Goal: Task Accomplishment & Management: Complete application form

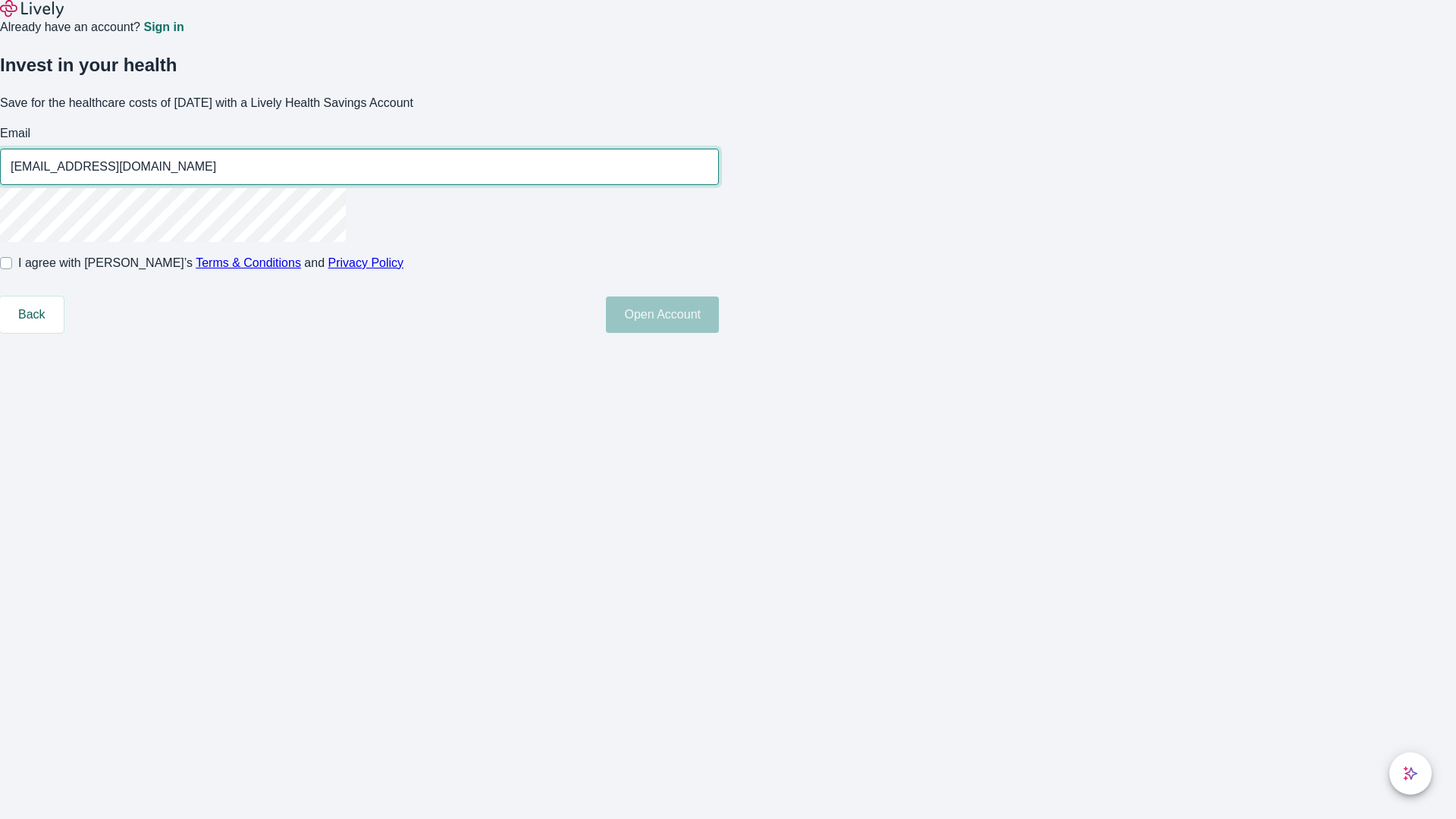
type input "[EMAIL_ADDRESS][DOMAIN_NAME]"
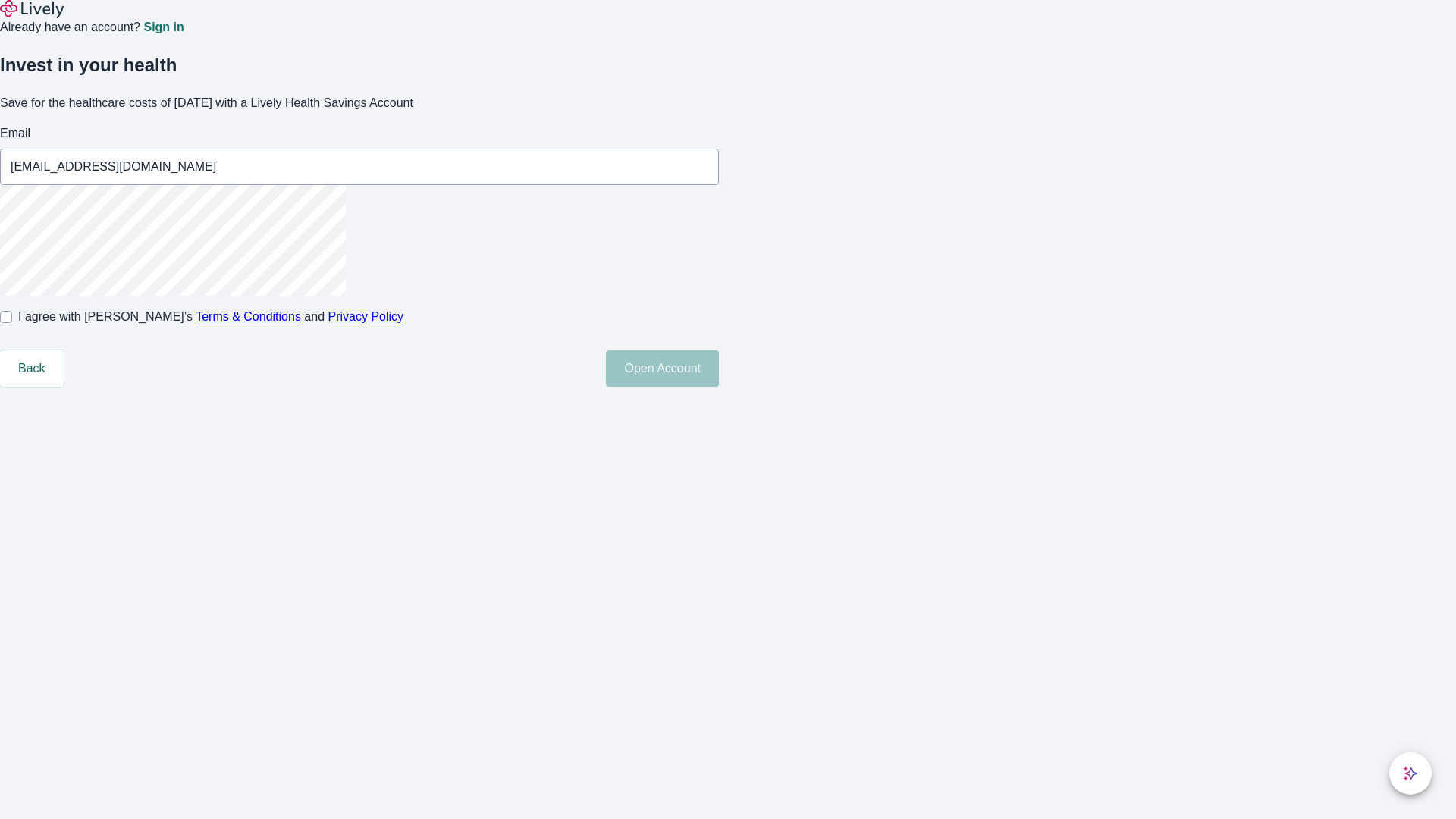
click at [12, 323] on input "I agree with Lively’s Terms & Conditions and Privacy Policy" at bounding box center [6, 317] width 12 height 12
checkbox input "true"
click at [719, 387] on button "Open Account" at bounding box center [662, 369] width 113 height 36
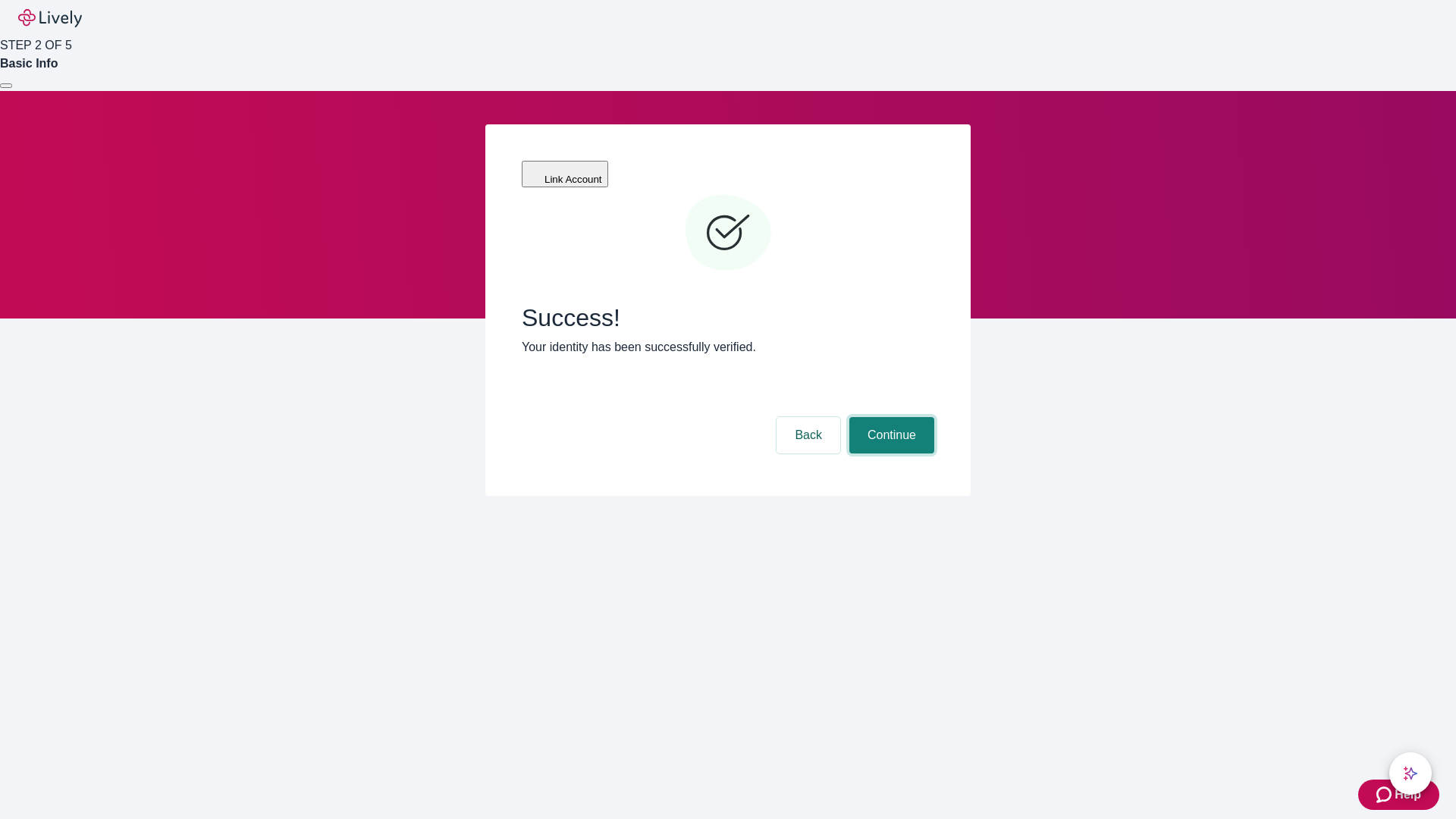
click at [890, 417] on button "Continue" at bounding box center [892, 435] width 85 height 36
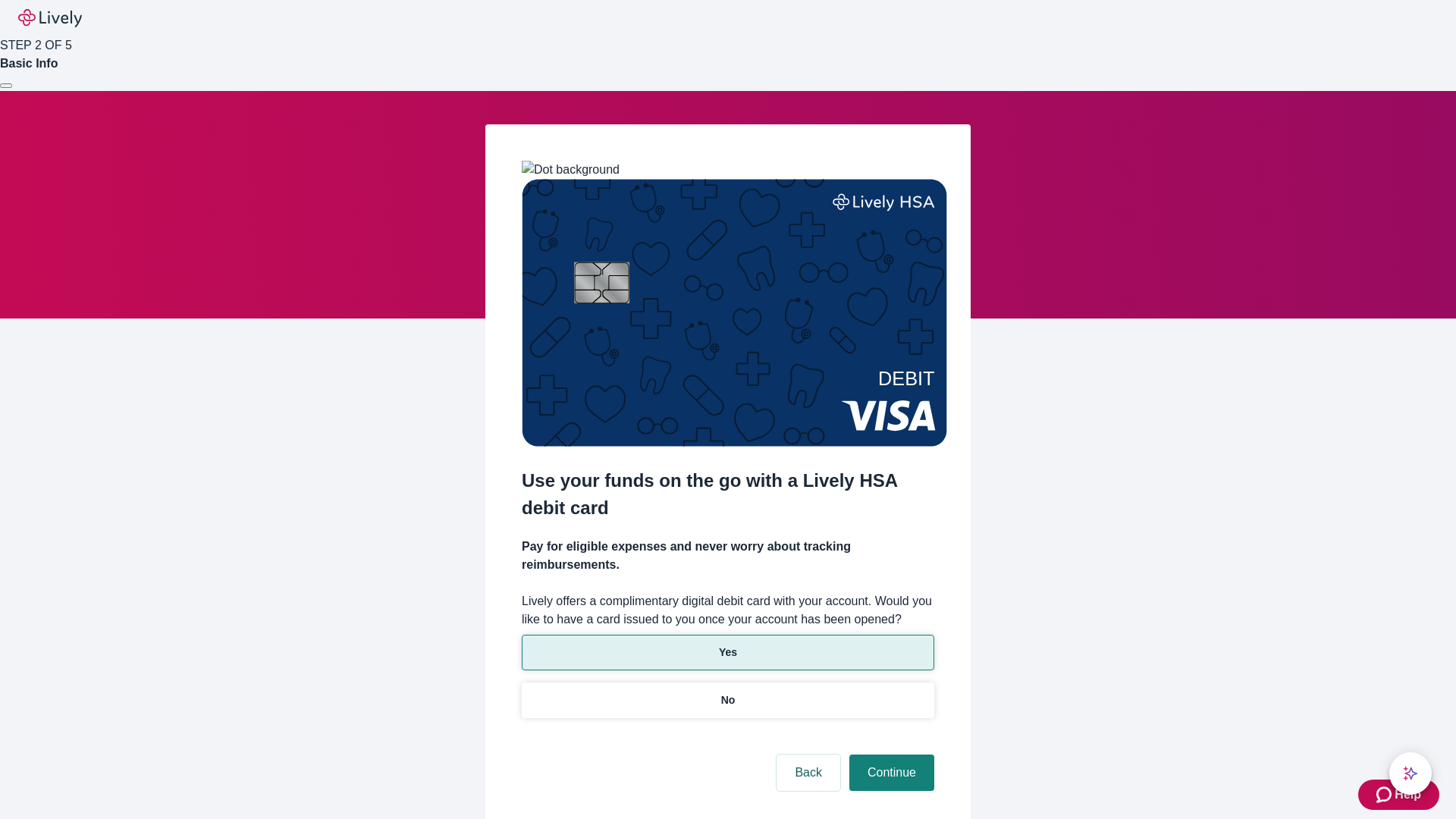
click at [728, 645] on p "Yes" at bounding box center [728, 652] width 18 height 16
click at [890, 754] on button "Continue" at bounding box center [892, 772] width 85 height 36
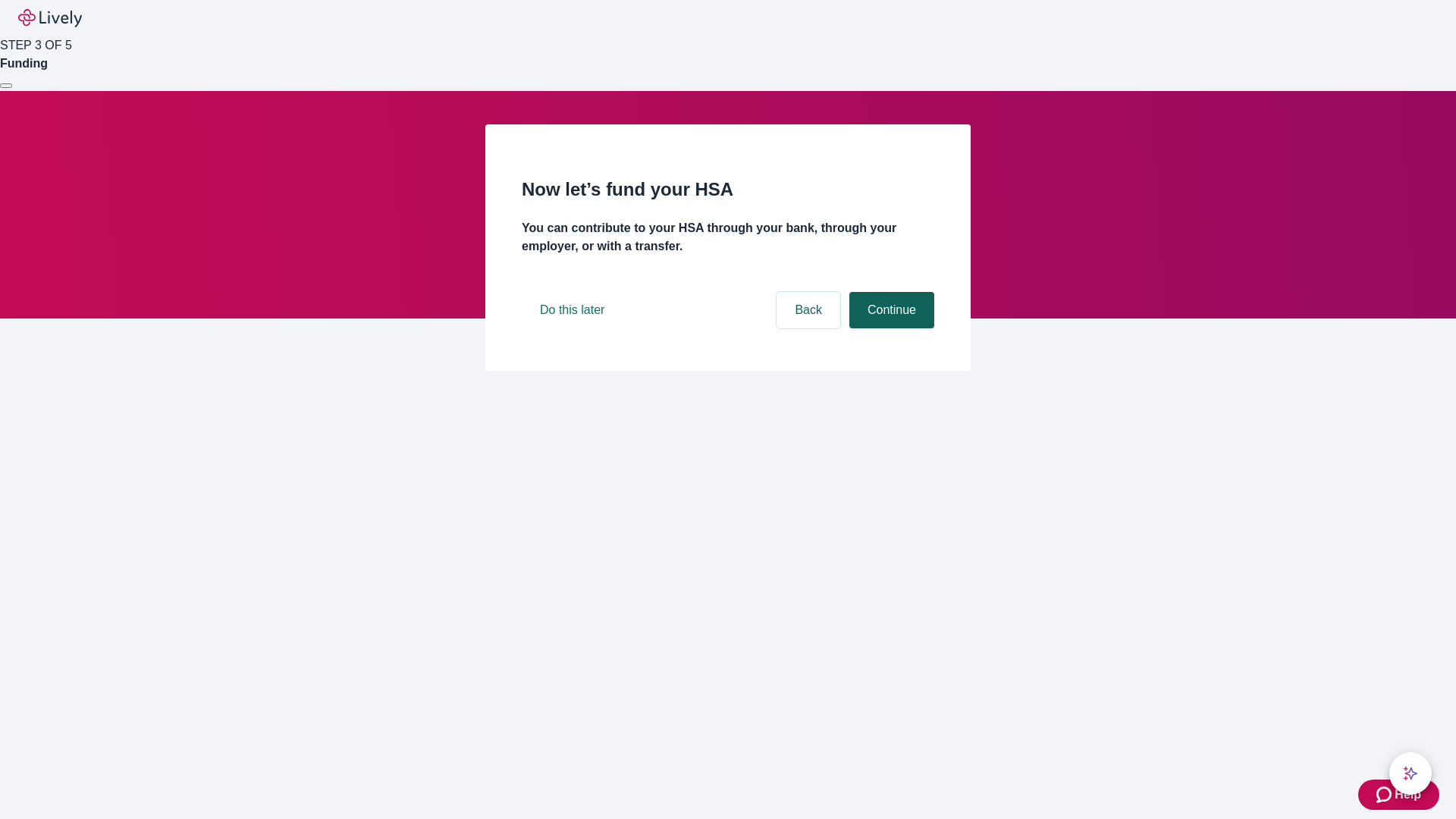
click at [890, 328] on button "Continue" at bounding box center [892, 310] width 85 height 36
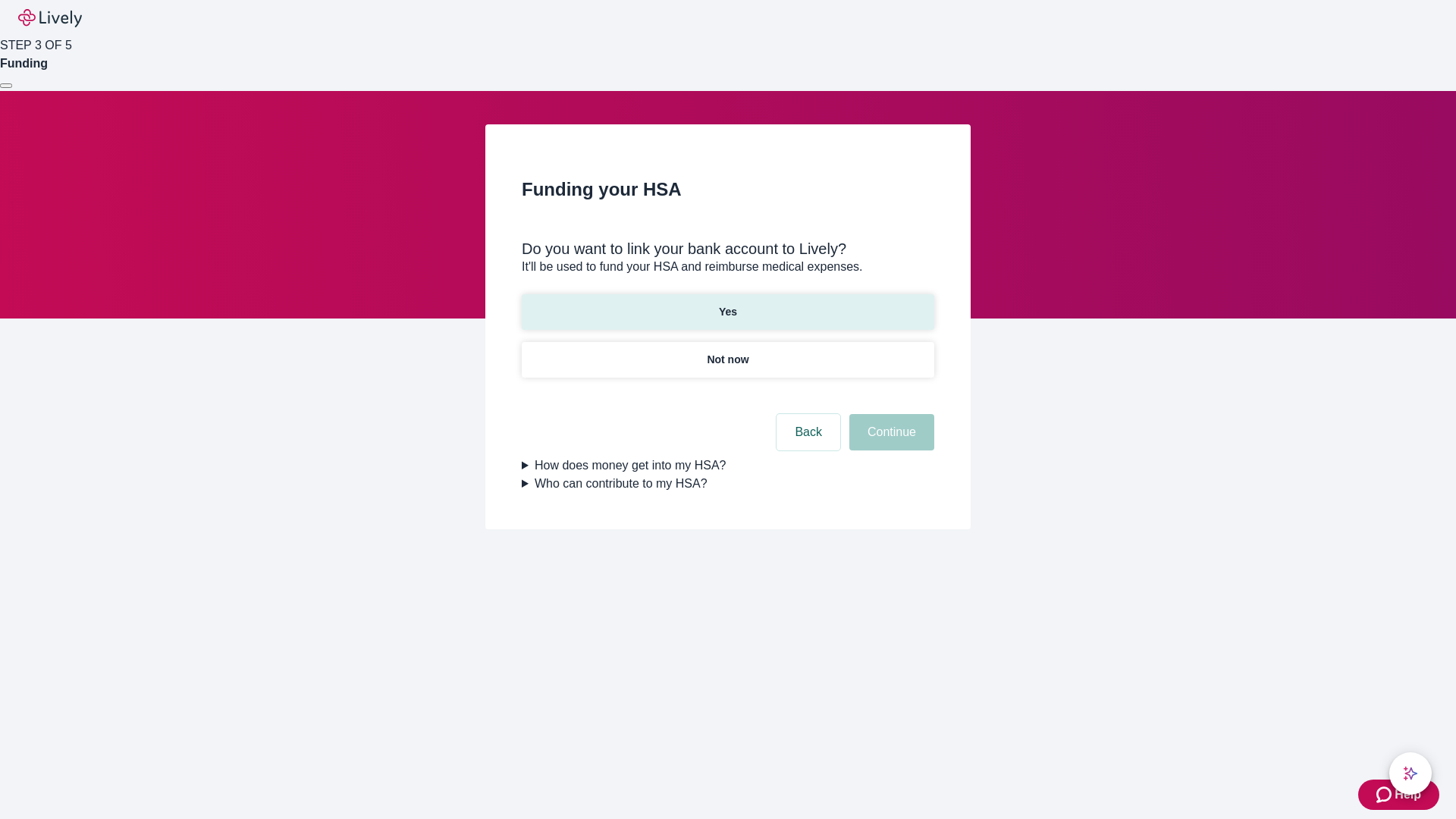
click at [728, 304] on p "Yes" at bounding box center [728, 312] width 18 height 16
click at [890, 414] on button "Continue" at bounding box center [892, 432] width 85 height 36
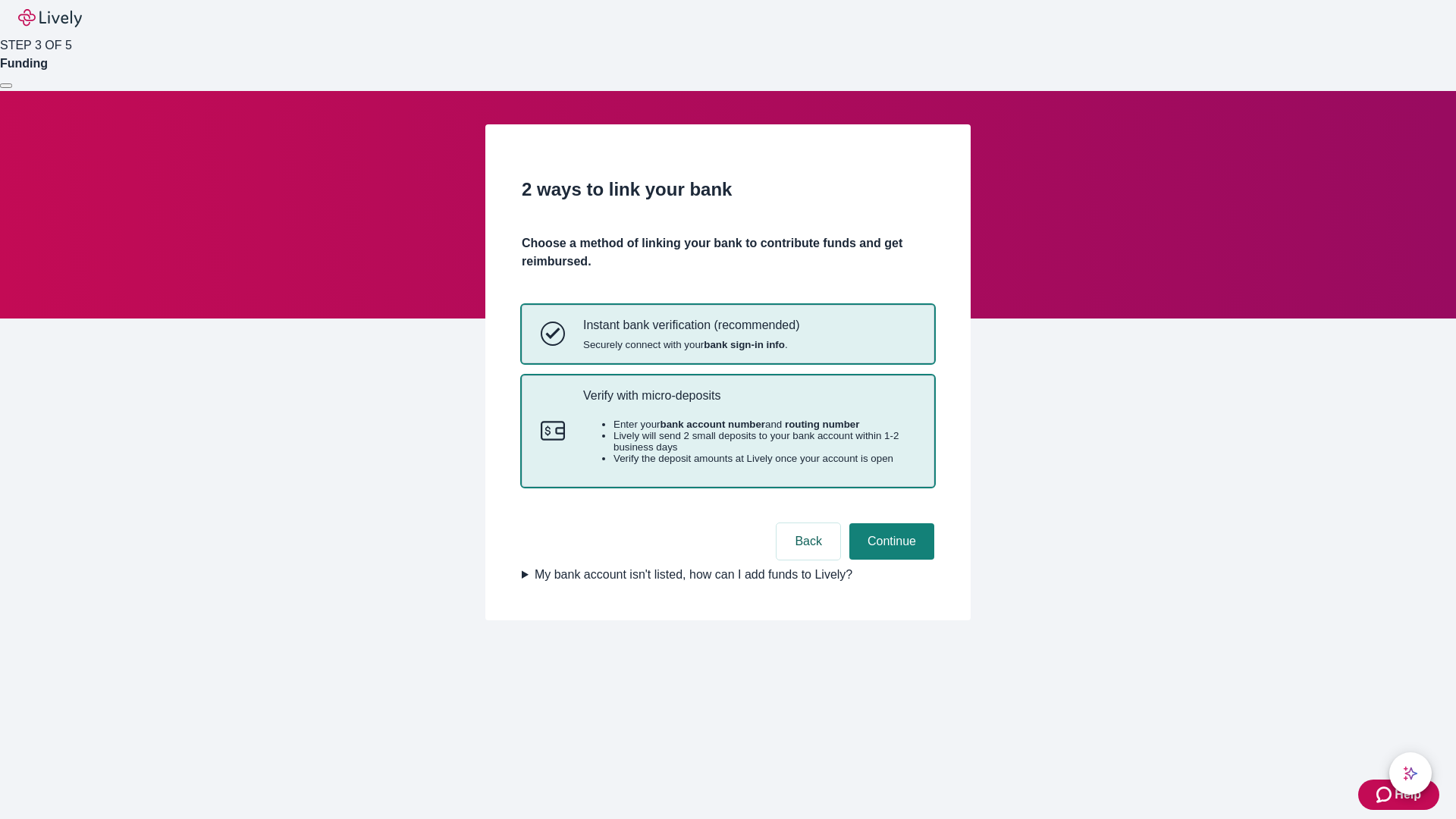
click at [748, 403] on p "Verify with micro-deposits" at bounding box center [749, 395] width 332 height 15
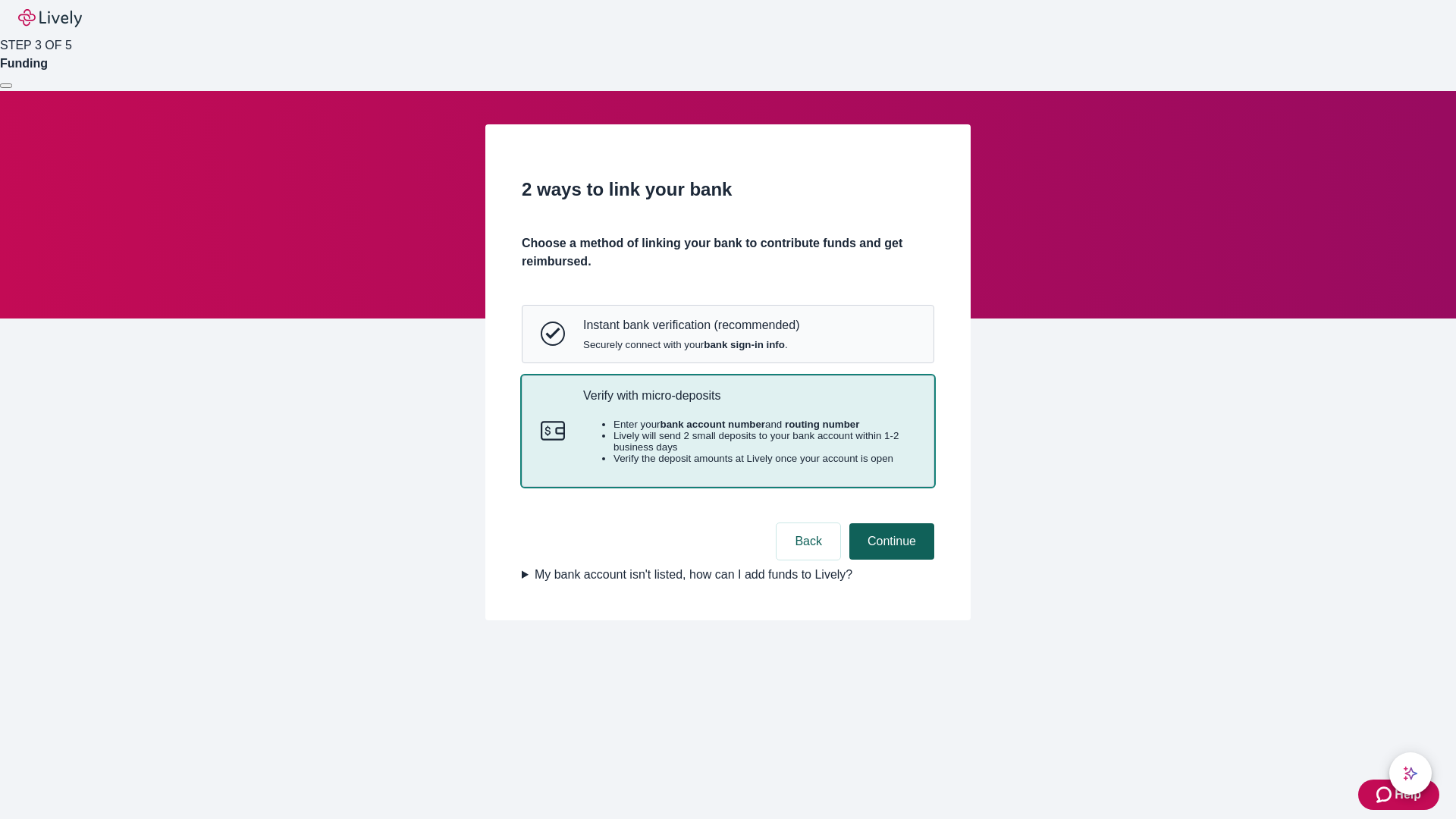
click at [890, 559] on button "Continue" at bounding box center [892, 541] width 85 height 36
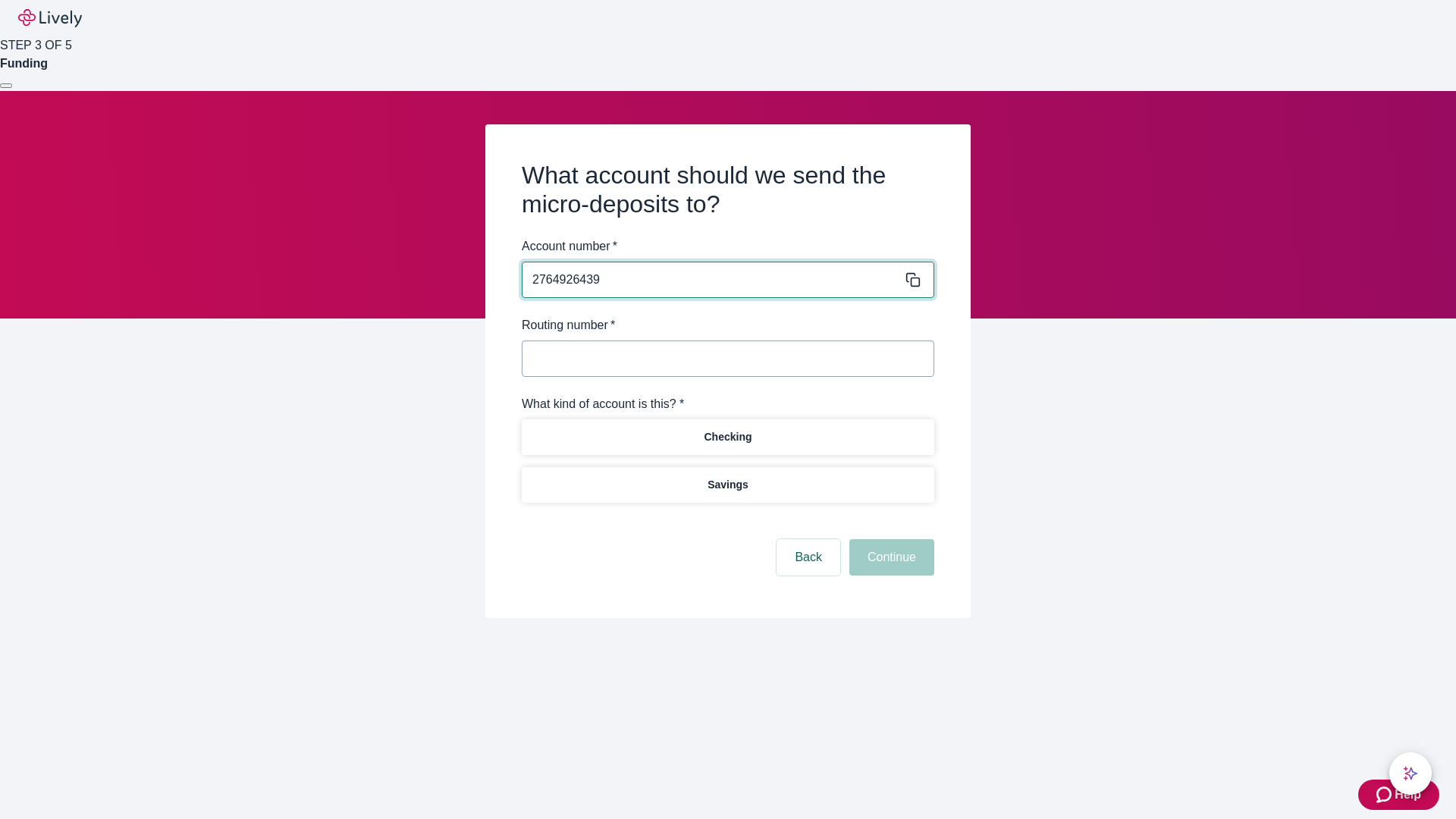
type input "2764926439"
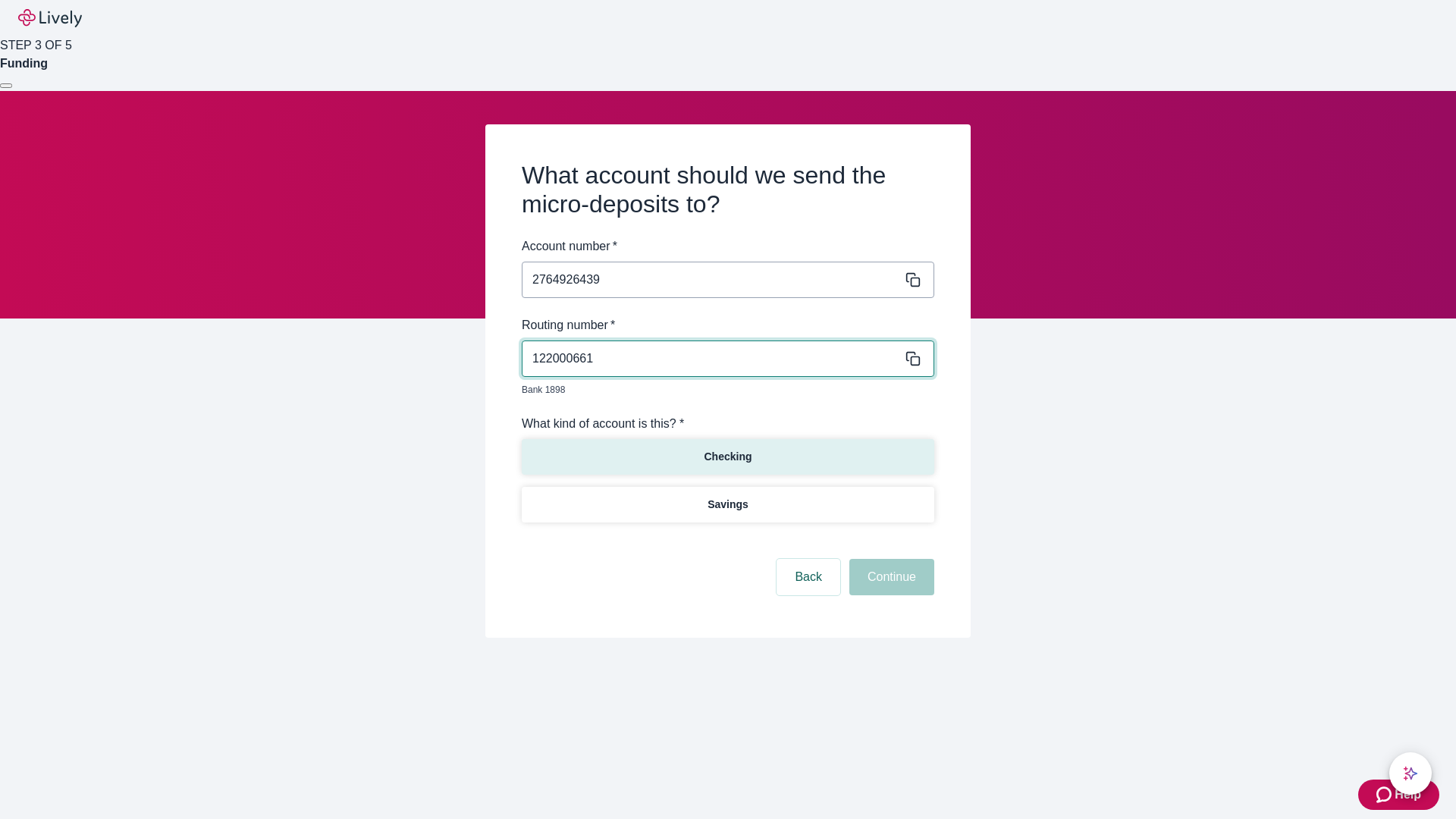
type input "122000661"
click at [728, 449] on p "Checking" at bounding box center [727, 457] width 47 height 16
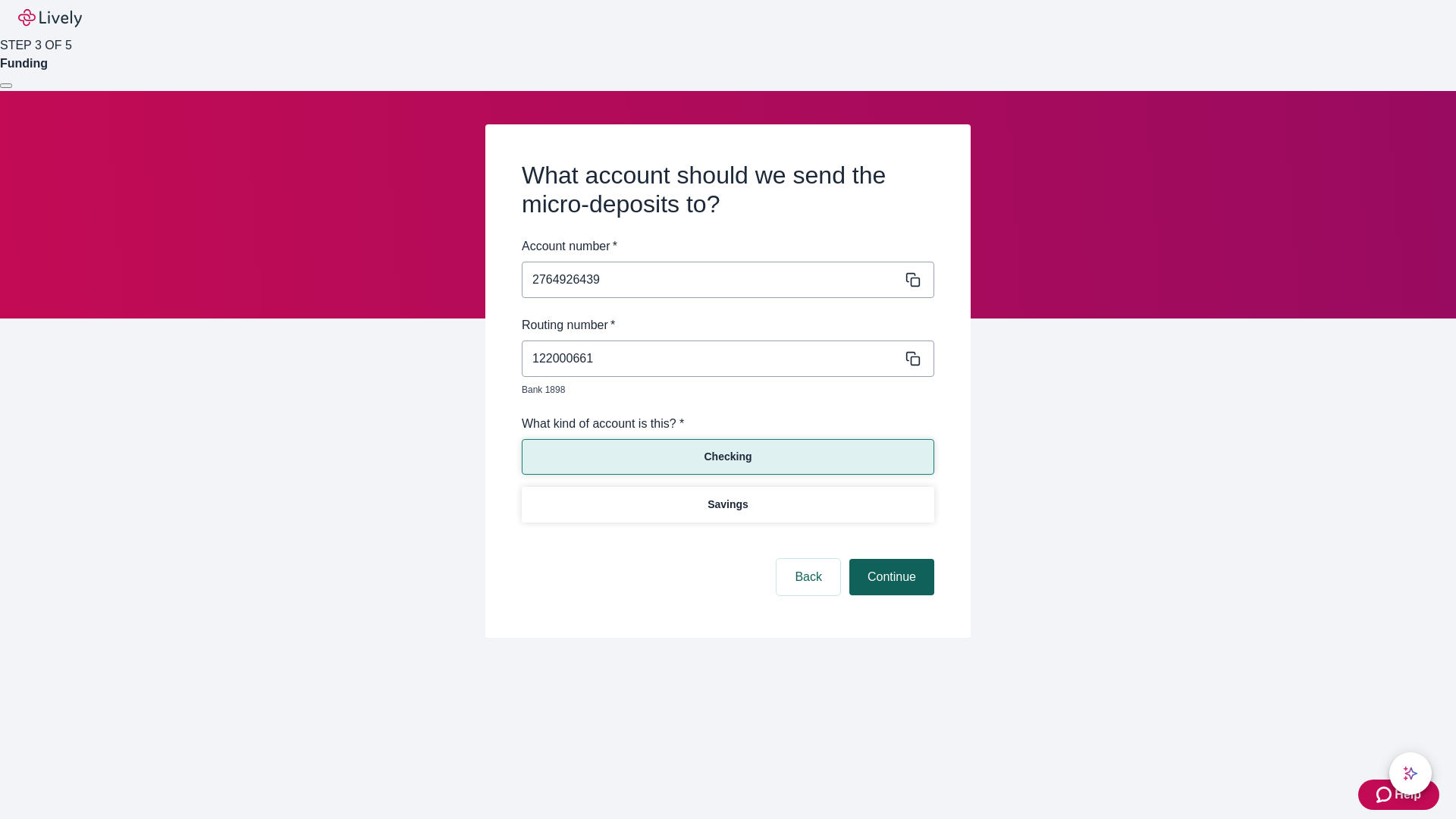
click at [890, 559] on button "Continue" at bounding box center [892, 577] width 85 height 36
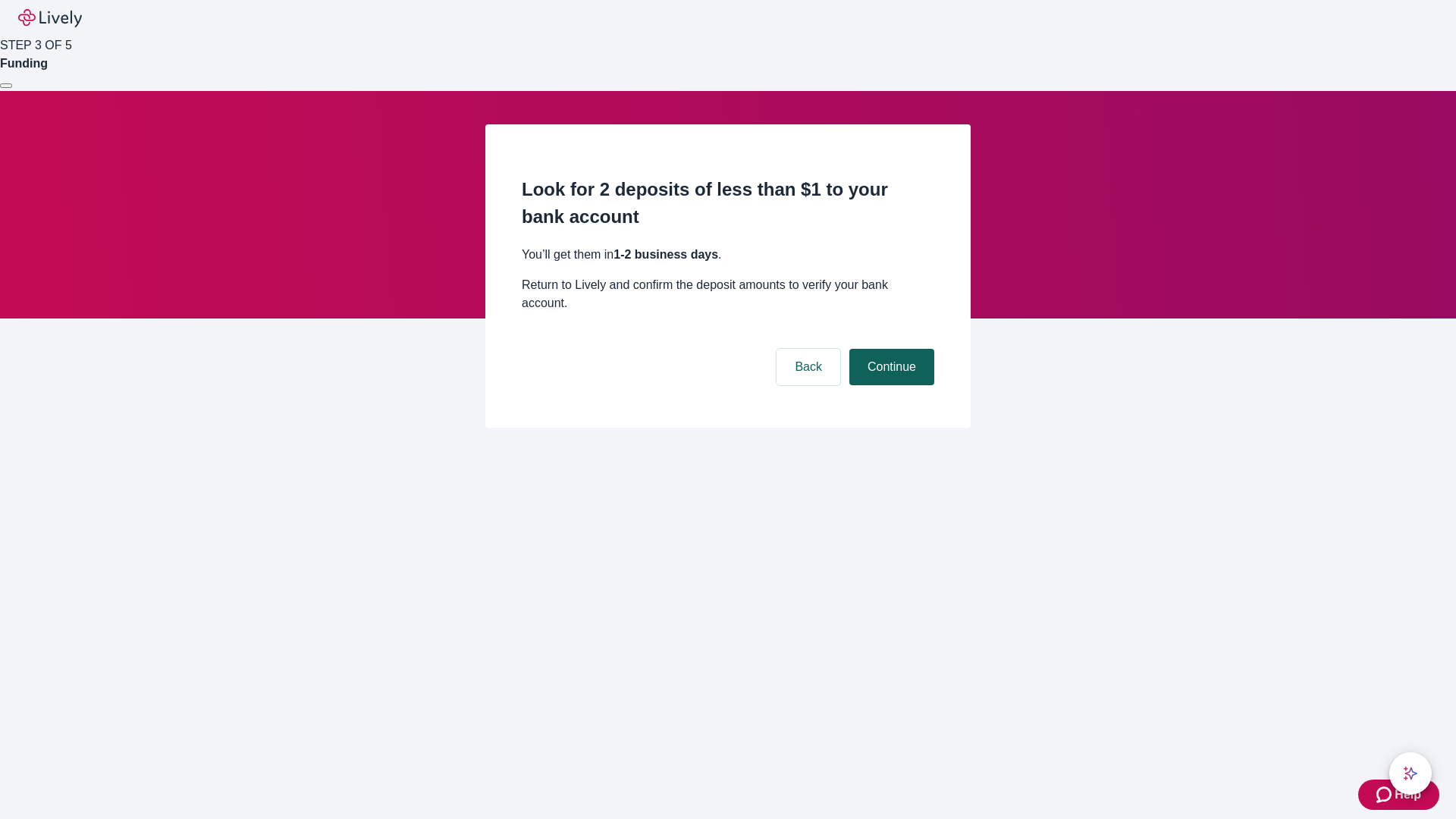
click at [890, 349] on button "Continue" at bounding box center [892, 367] width 85 height 36
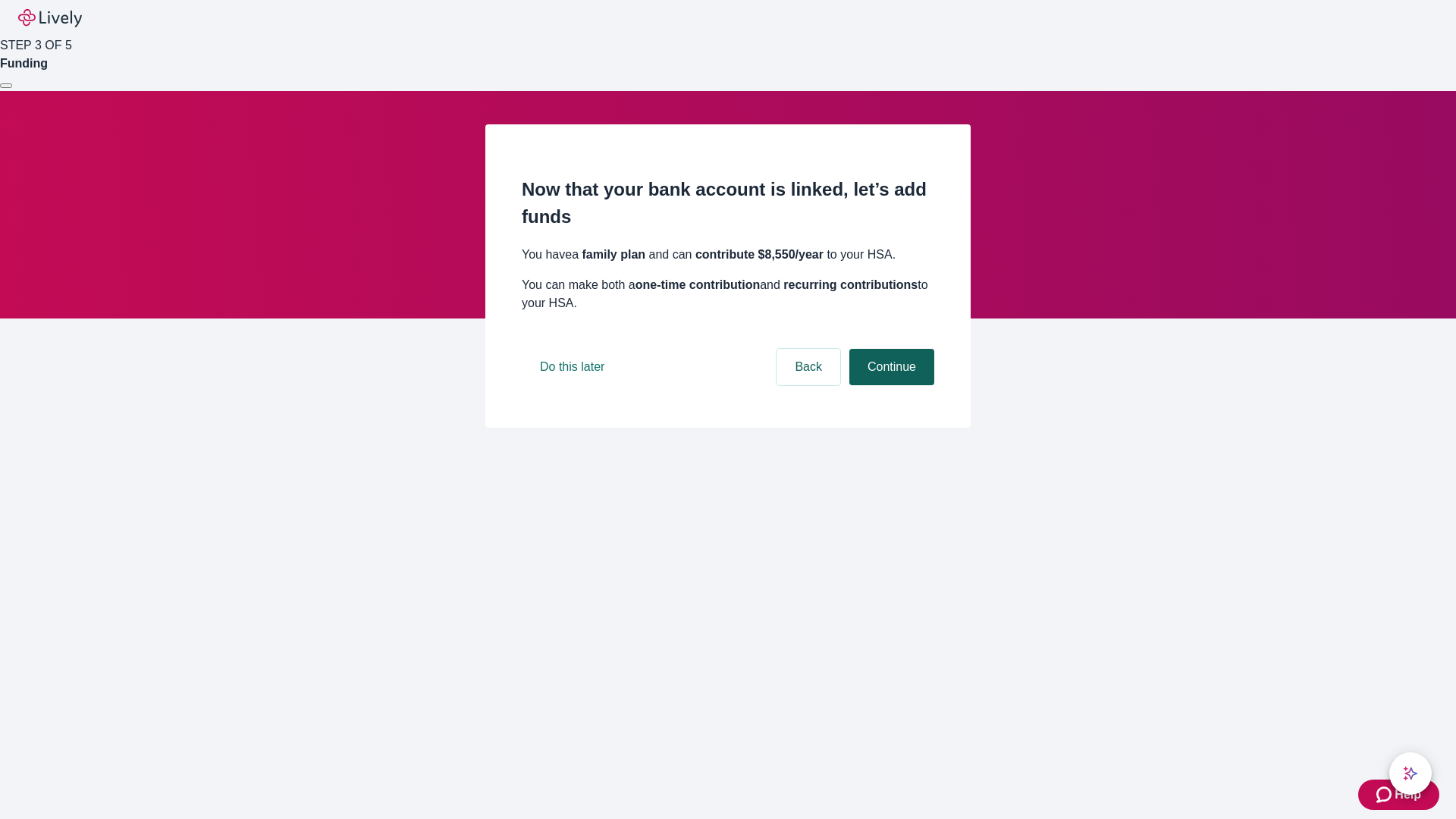
click at [890, 385] on button "Continue" at bounding box center [892, 367] width 85 height 36
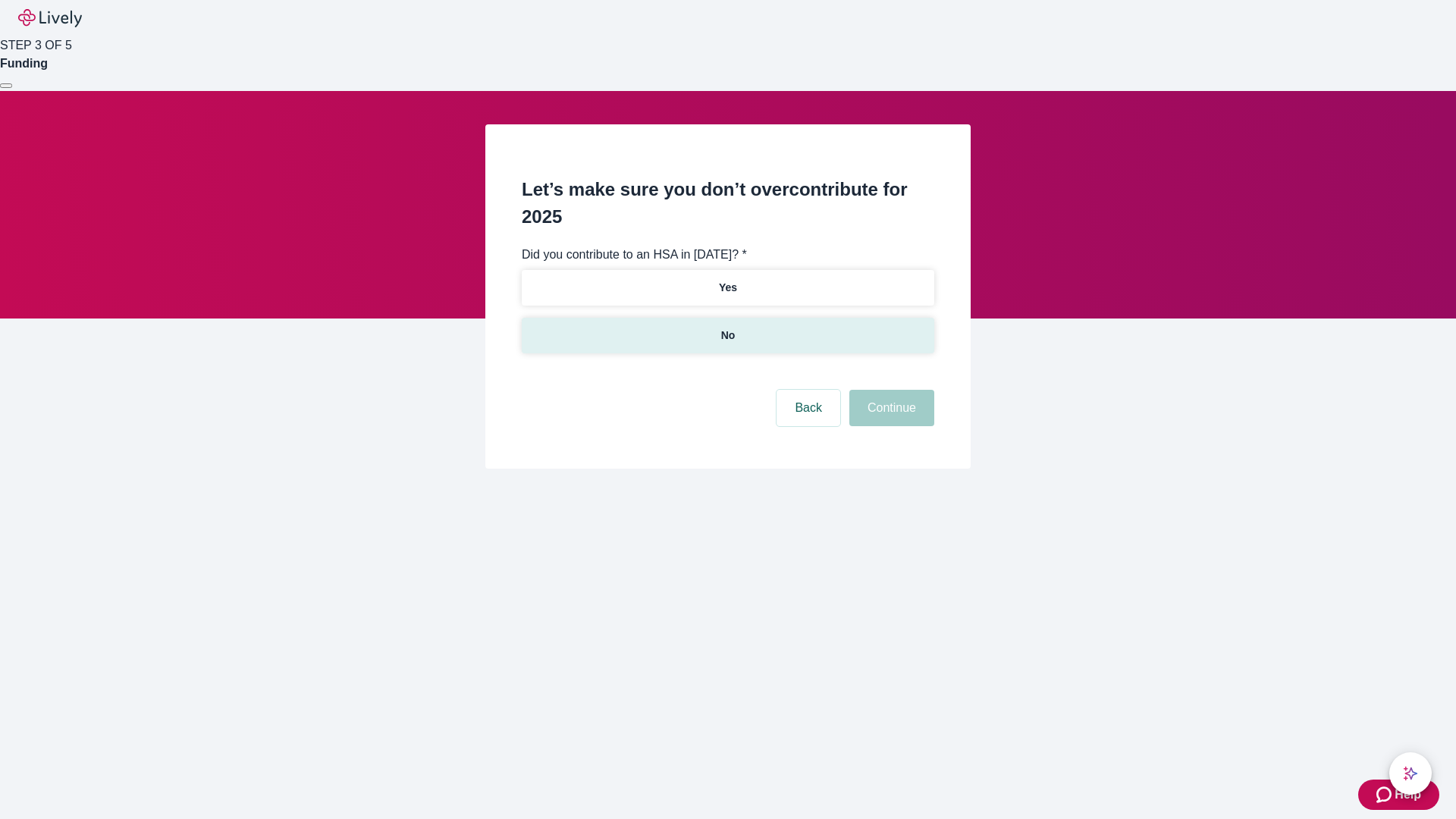
click at [728, 328] on p "No" at bounding box center [728, 336] width 15 height 16
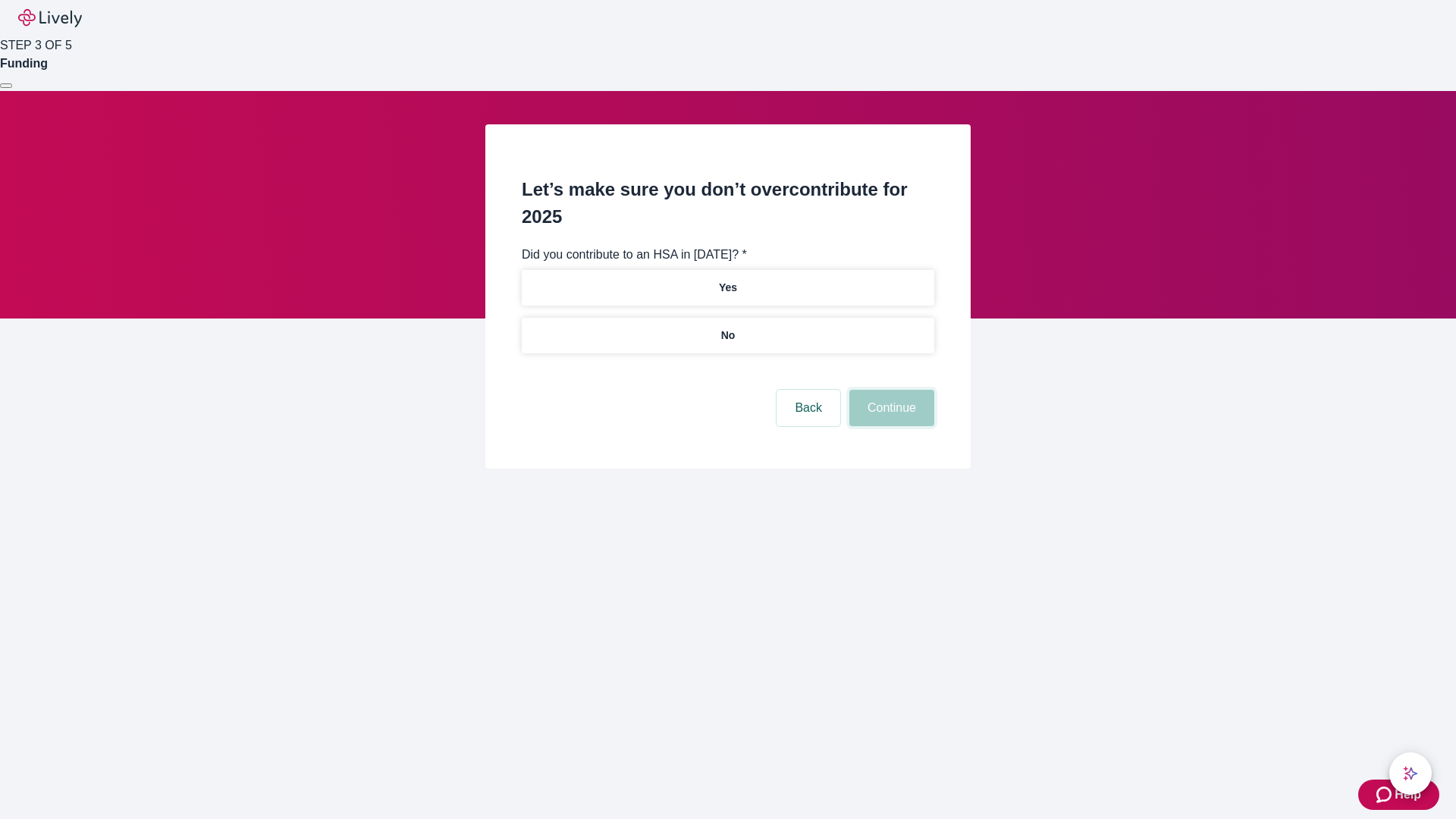
click at [890, 390] on button "Continue" at bounding box center [892, 408] width 85 height 36
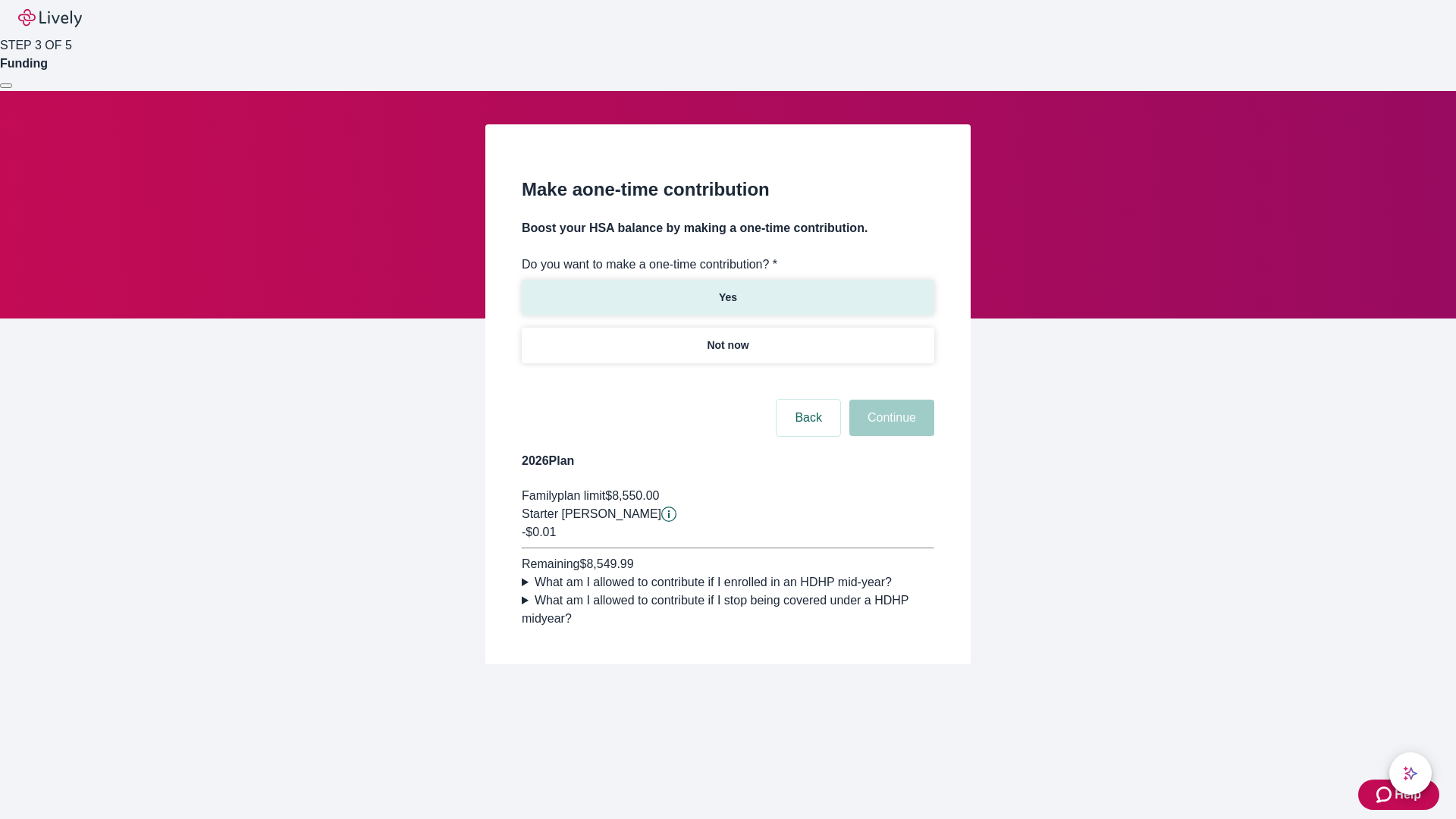
click at [728, 290] on p "Yes" at bounding box center [728, 298] width 18 height 16
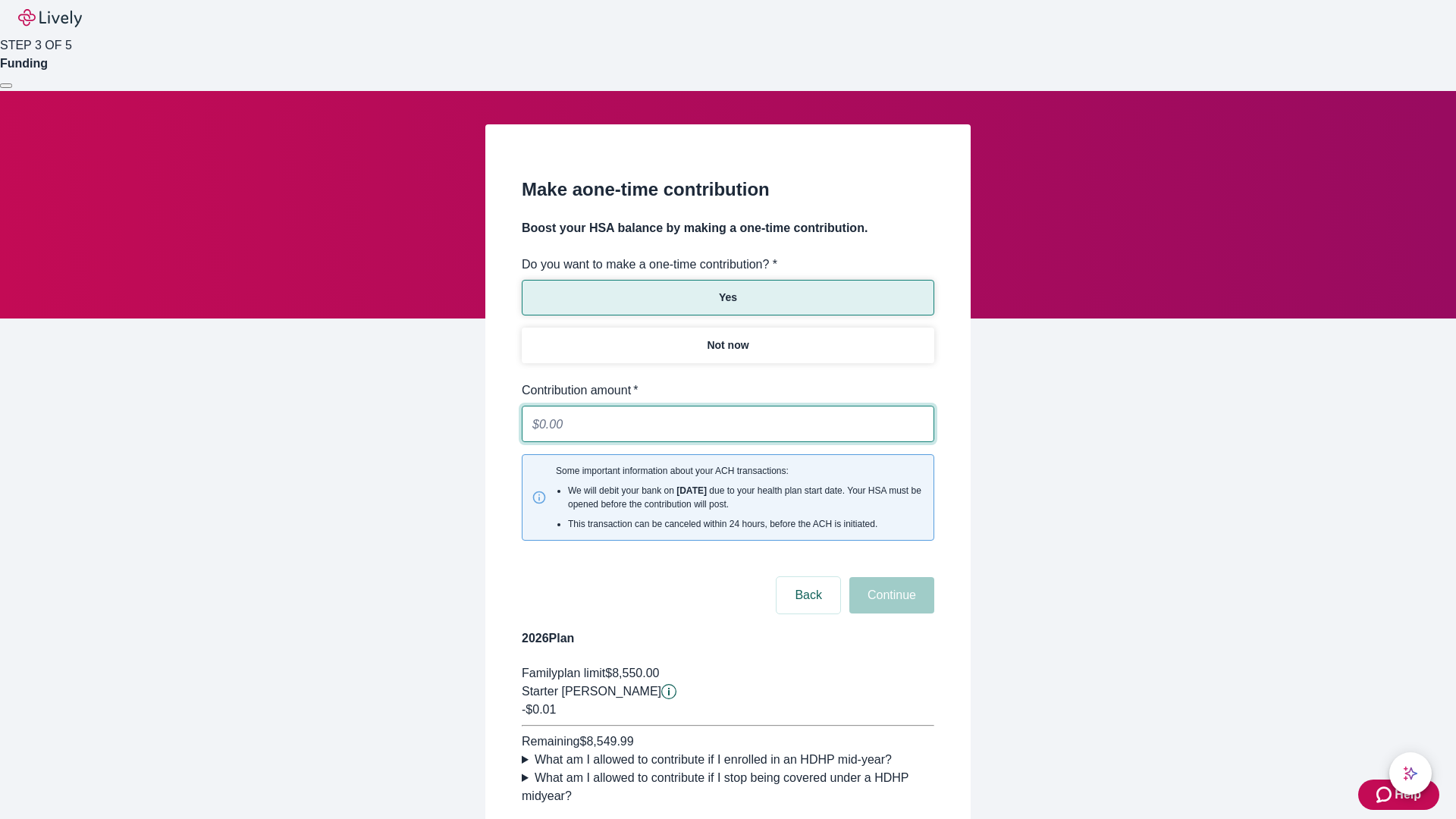
type input "0.01"
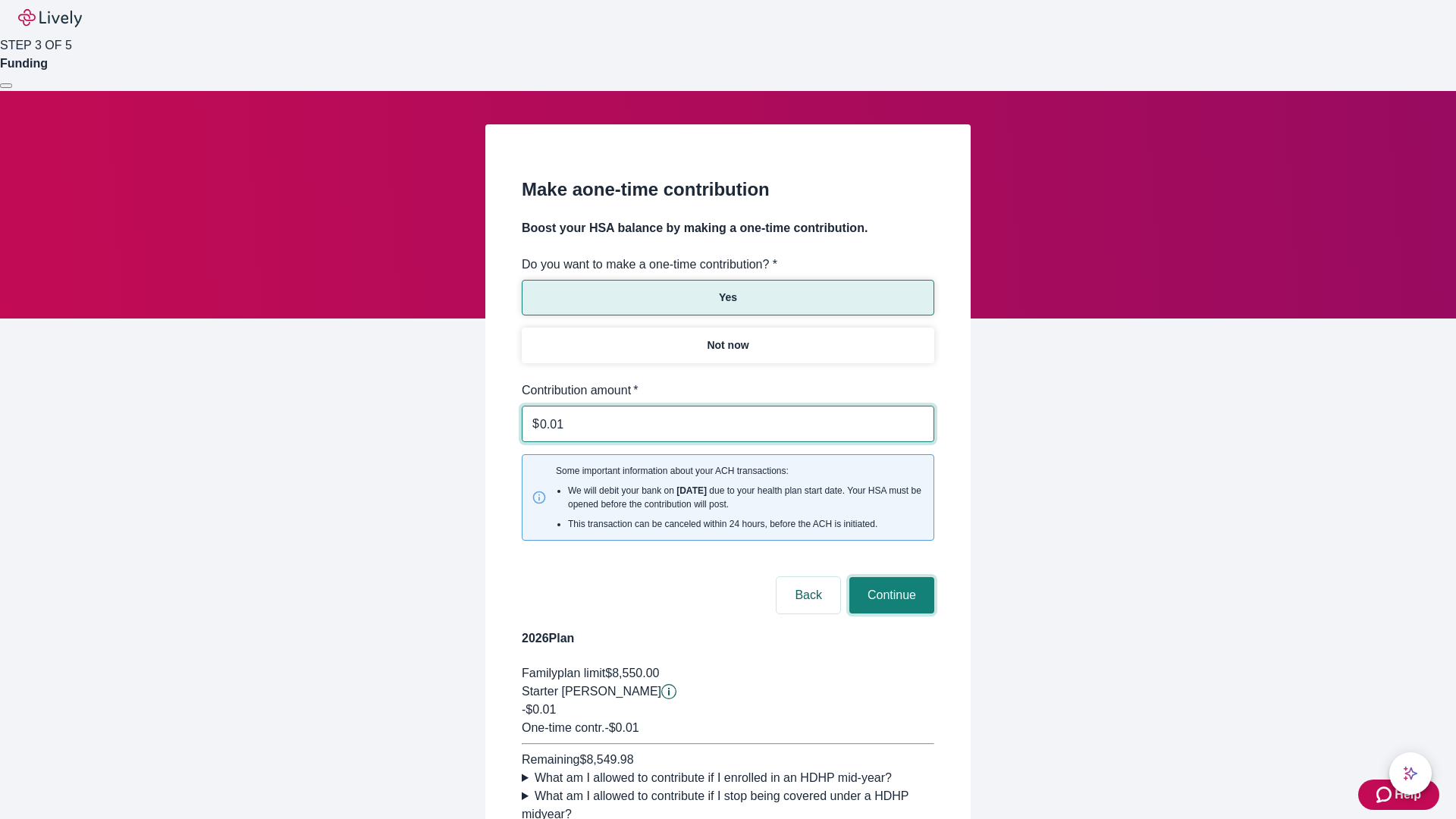
click at [890, 577] on button "Continue" at bounding box center [892, 595] width 85 height 36
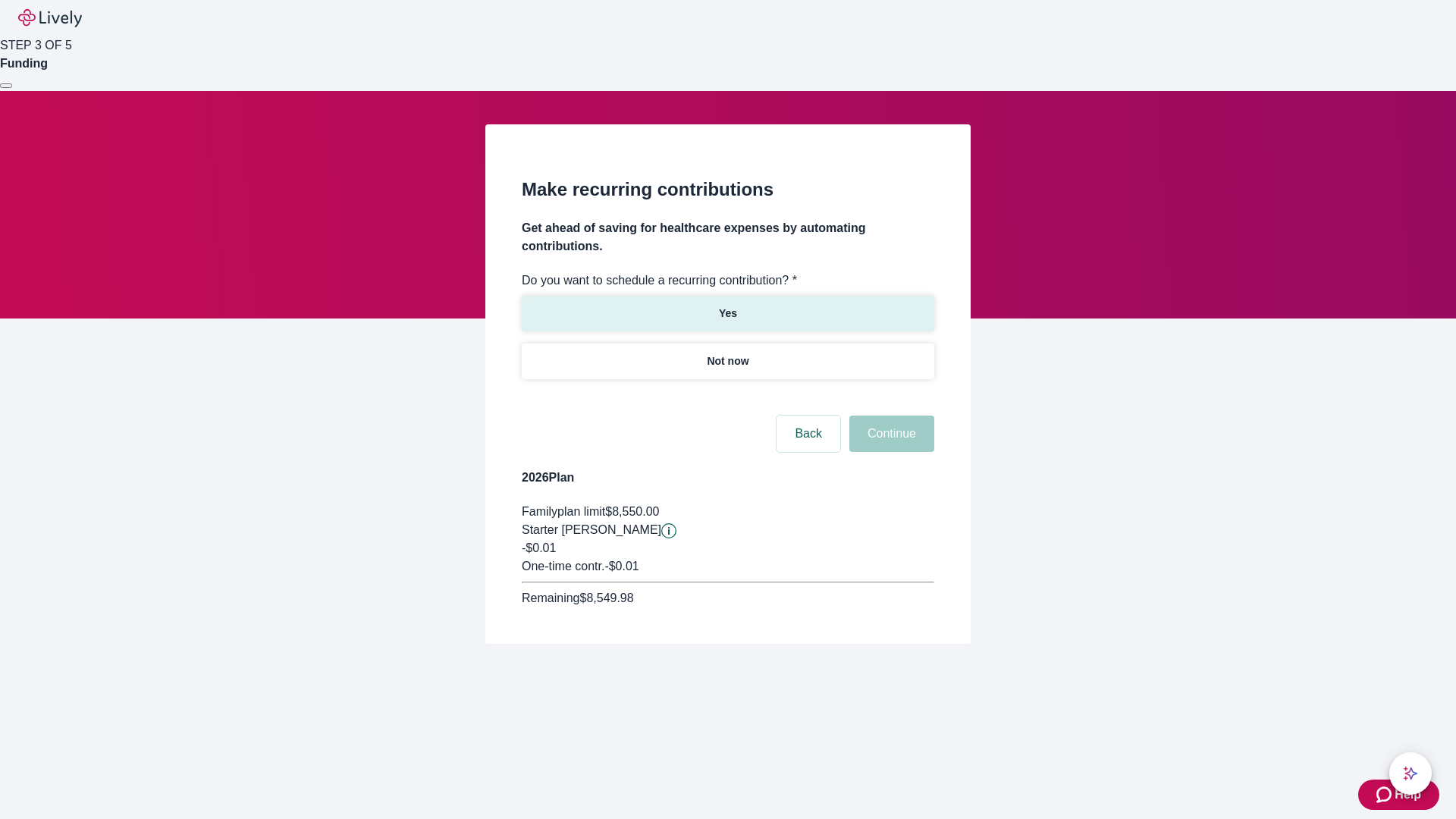
click at [728, 306] on p "Yes" at bounding box center [728, 313] width 18 height 16
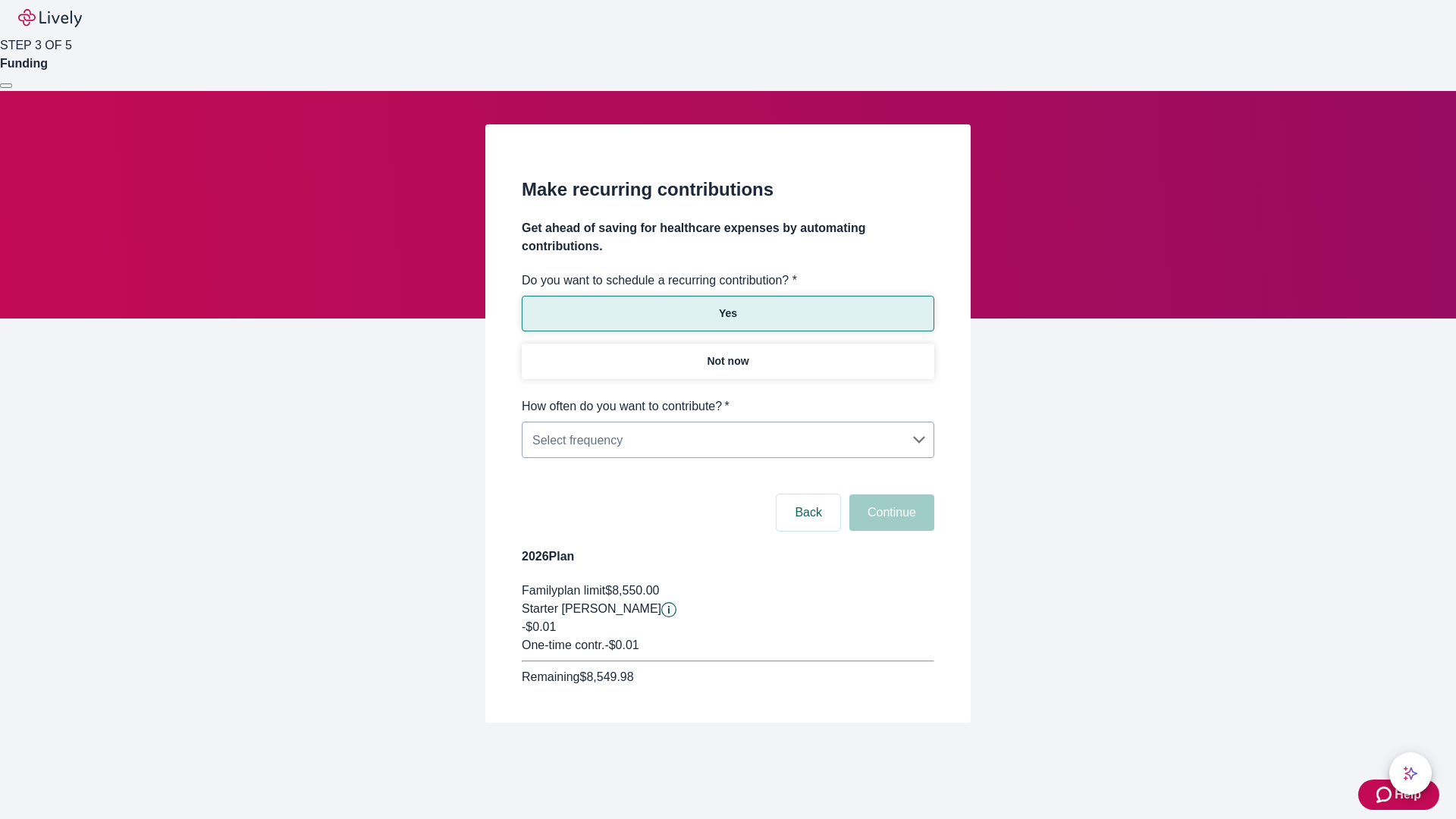
click at [728, 397] on body "Help STEP 3 OF 5 Funding Make recurring contributions Get ahead of saving for h…" at bounding box center [728, 398] width 1456 height 796
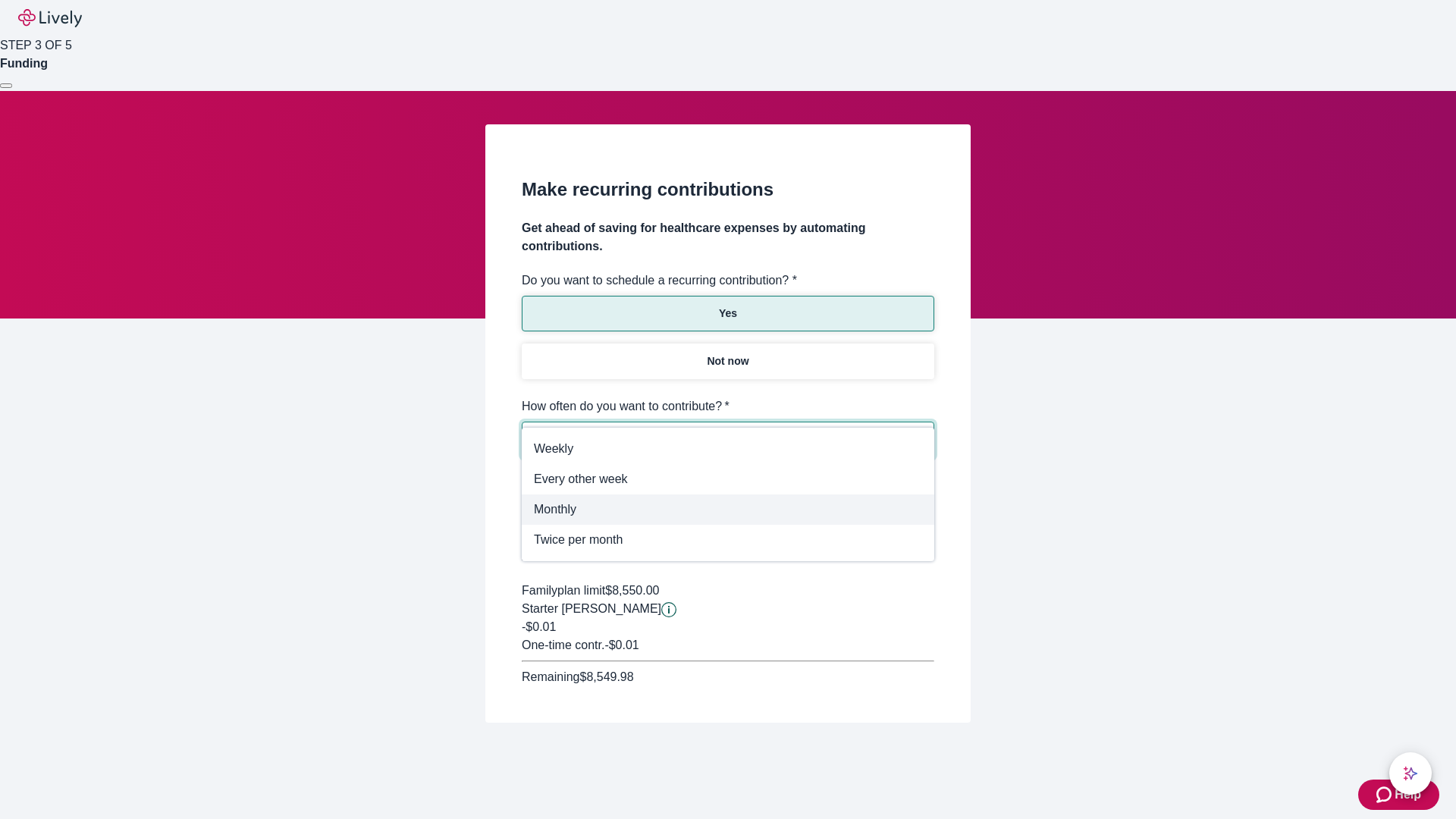
click at [728, 509] on span "Monthly" at bounding box center [728, 509] width 388 height 18
type input "Monthly"
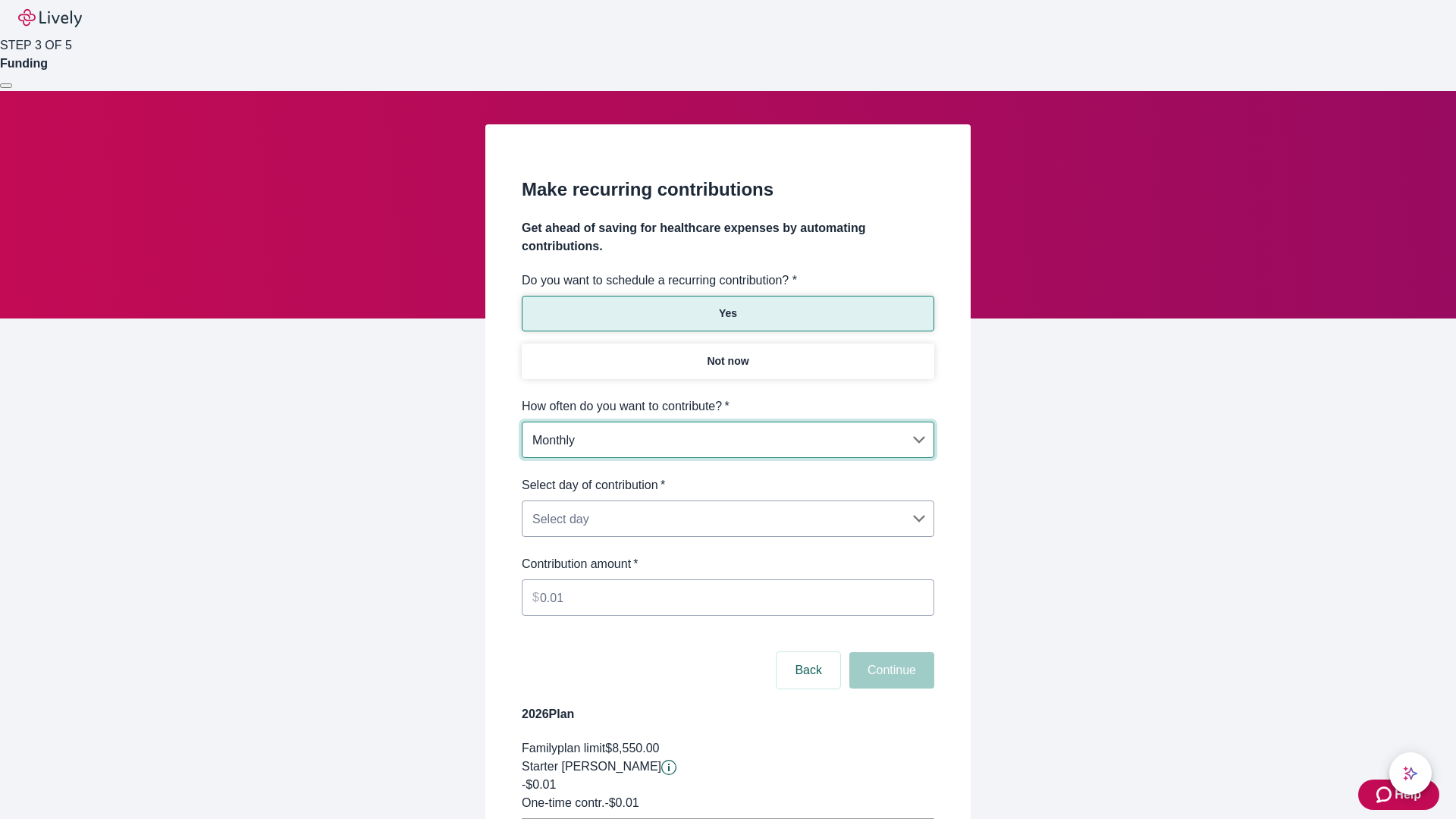
click at [728, 476] on body "Help STEP 3 OF 5 Funding Make recurring contributions Get ahead of saving for h…" at bounding box center [728, 476] width 1456 height 953
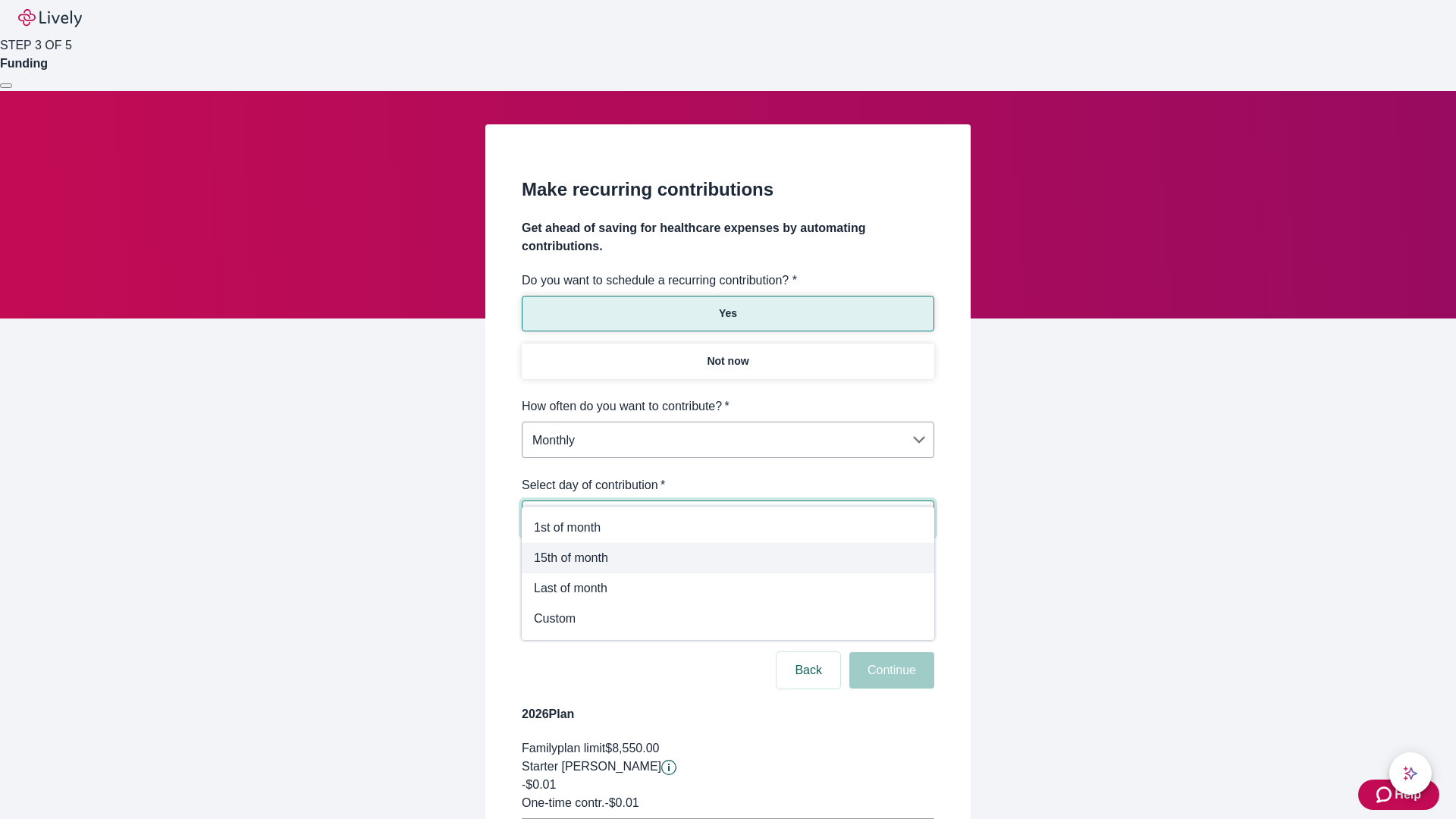
click at [728, 558] on span "15th of month" at bounding box center [728, 558] width 388 height 18
type input "Monthly15th"
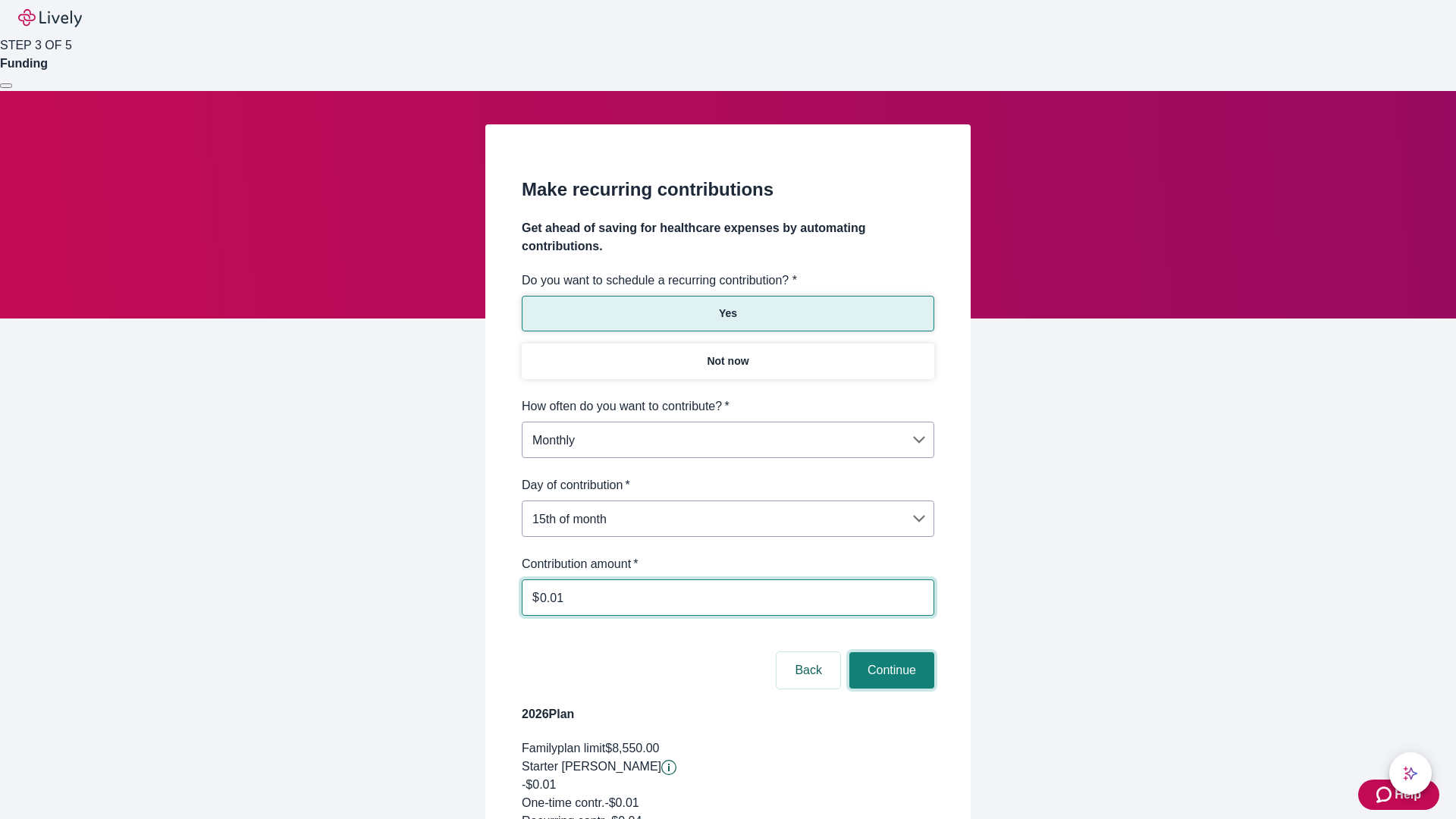
click at [890, 652] on button "Continue" at bounding box center [892, 671] width 85 height 36
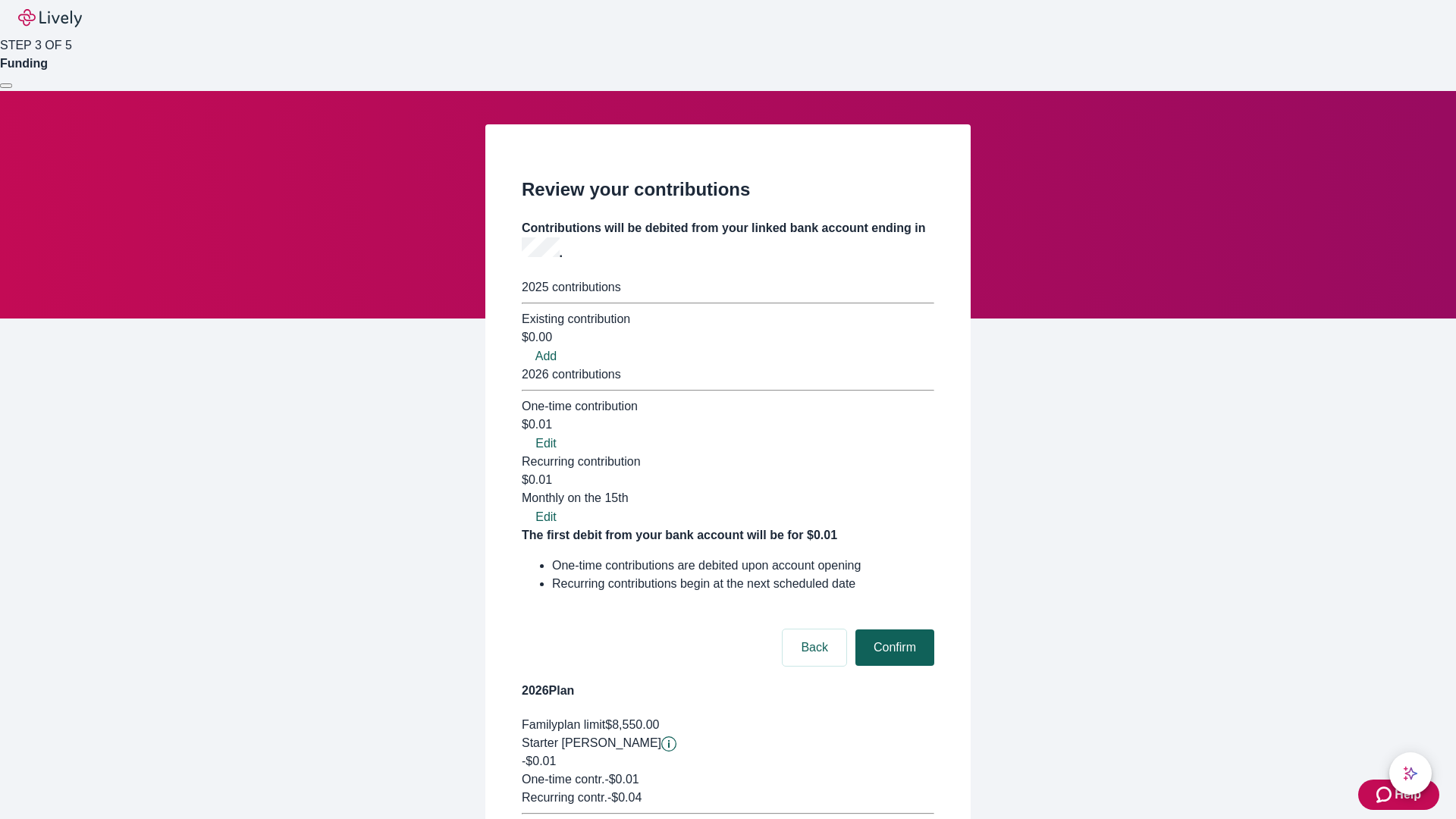
click at [892, 629] on button "Confirm" at bounding box center [894, 647] width 79 height 36
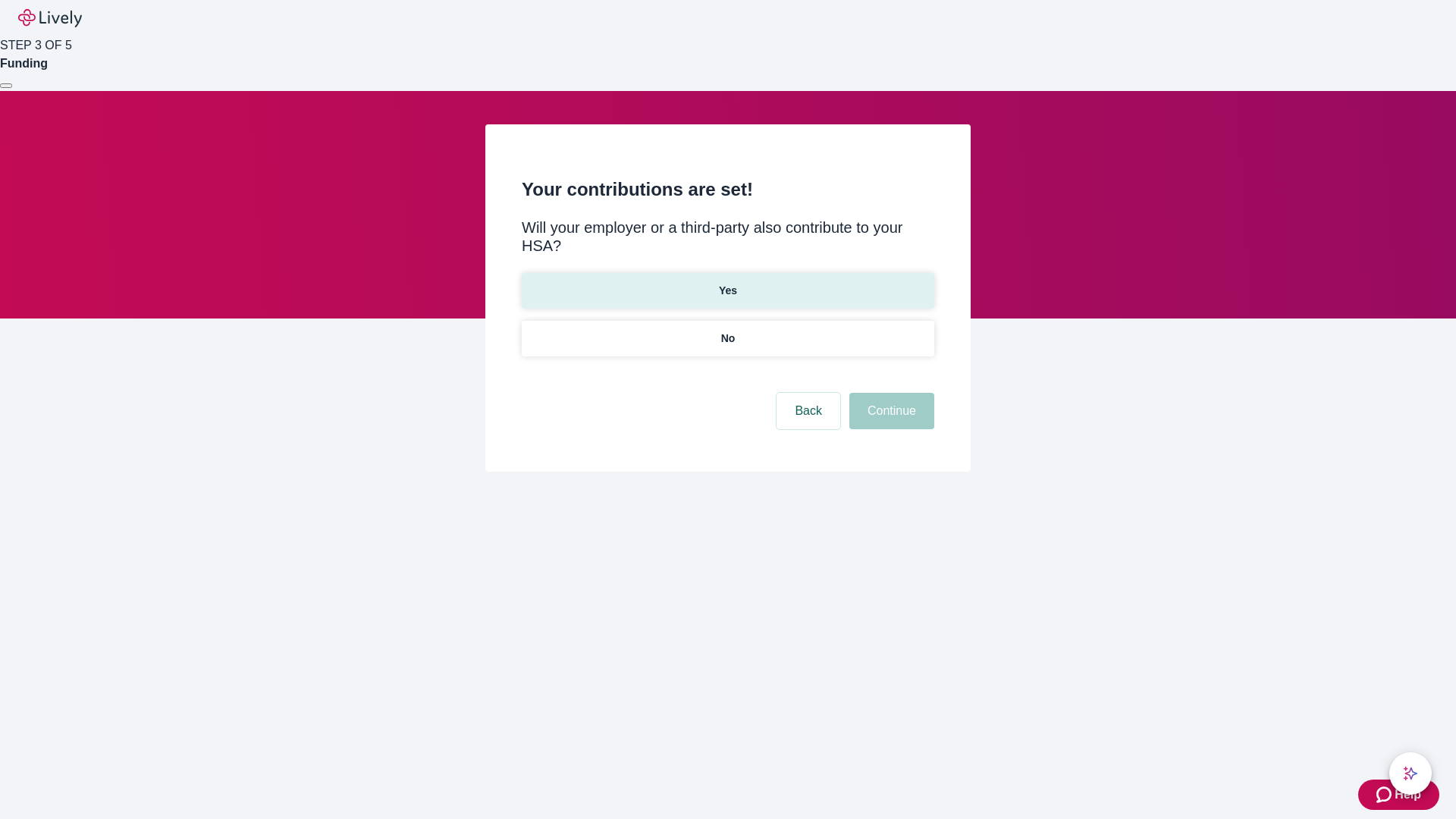
click at [728, 283] on p "Yes" at bounding box center [728, 291] width 18 height 16
click at [890, 393] on button "Continue" at bounding box center [892, 411] width 85 height 36
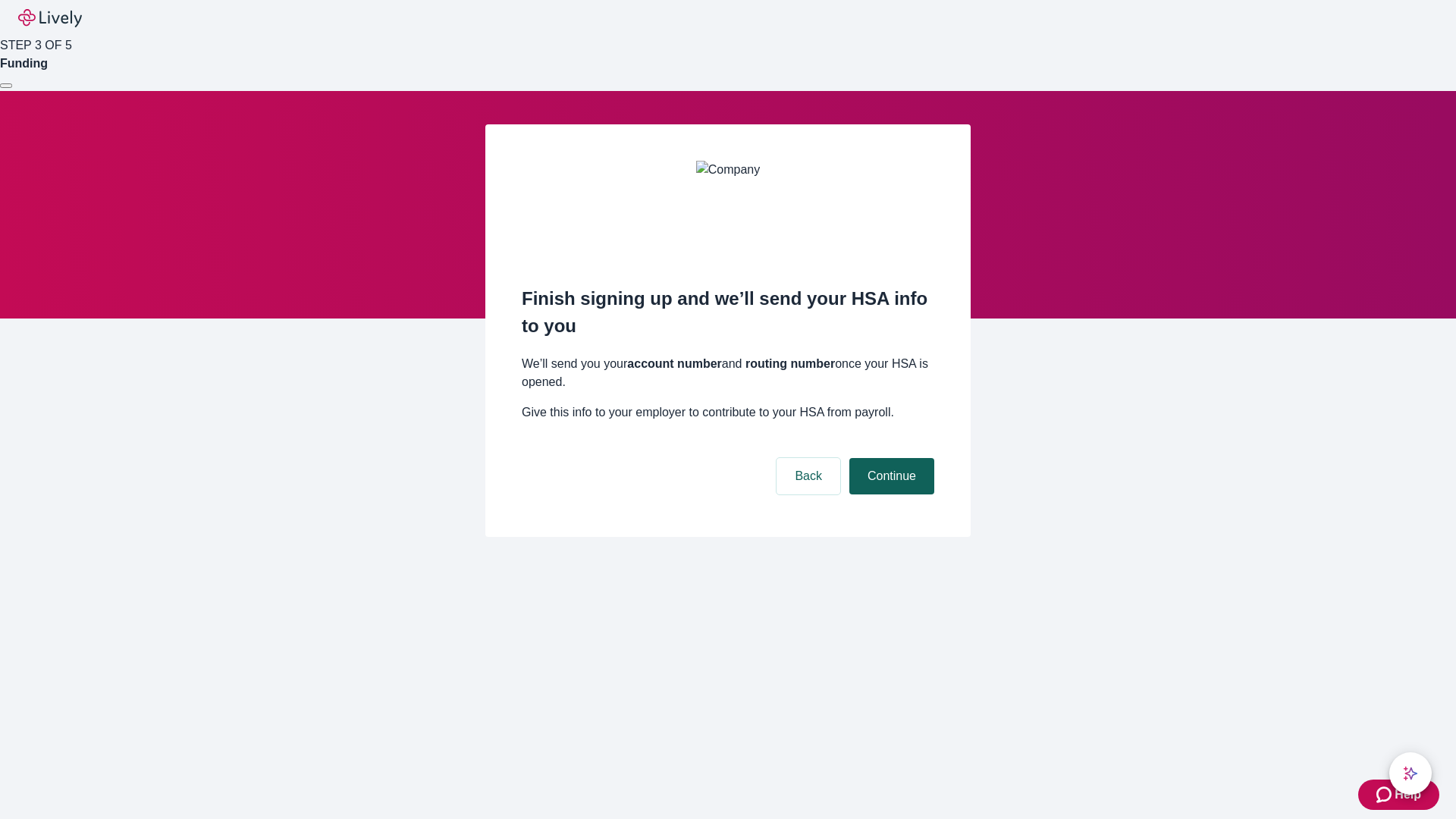
click at [890, 458] on button "Continue" at bounding box center [892, 476] width 85 height 36
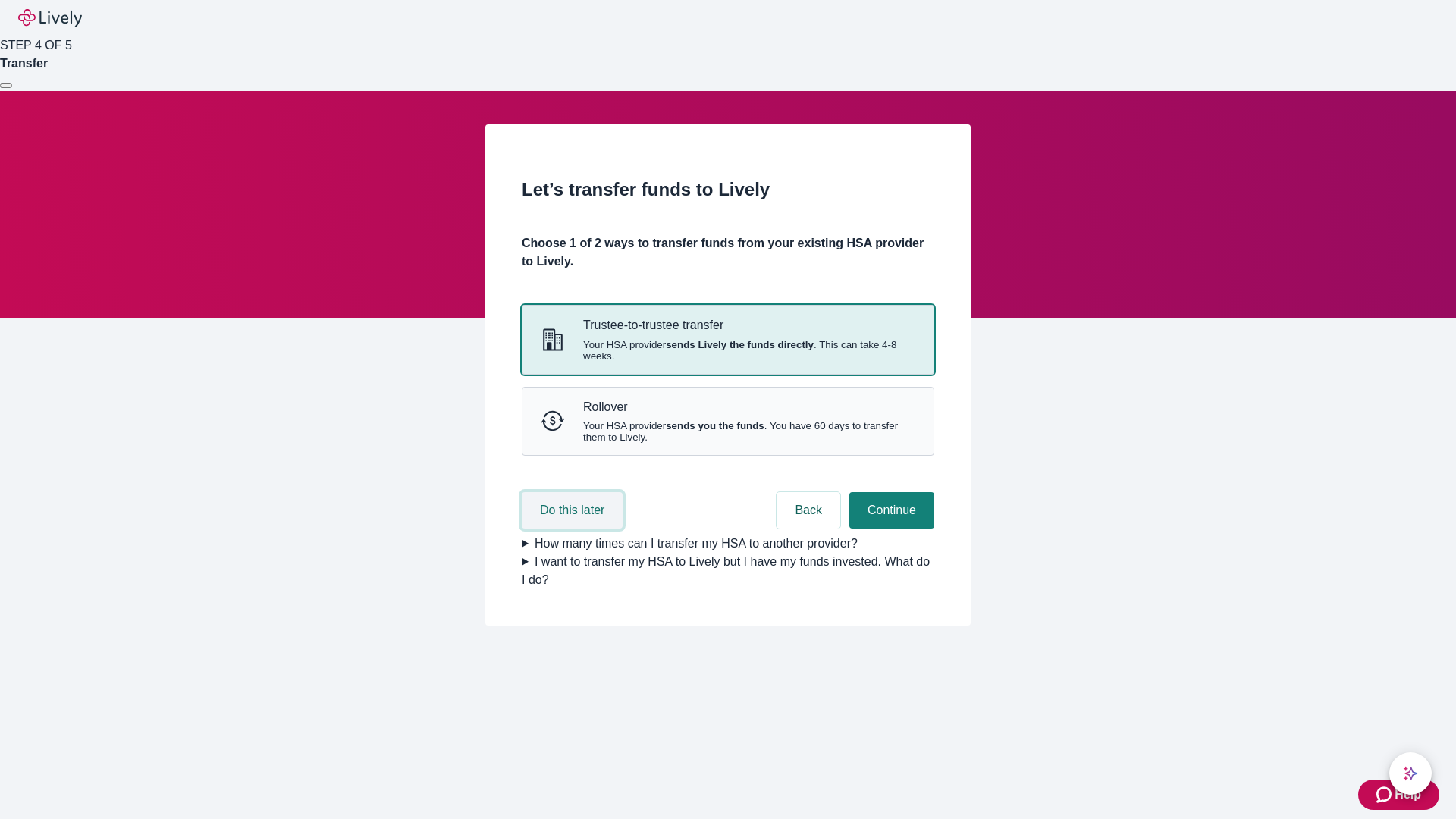
click at [574, 528] on button "Do this later" at bounding box center [572, 510] width 101 height 36
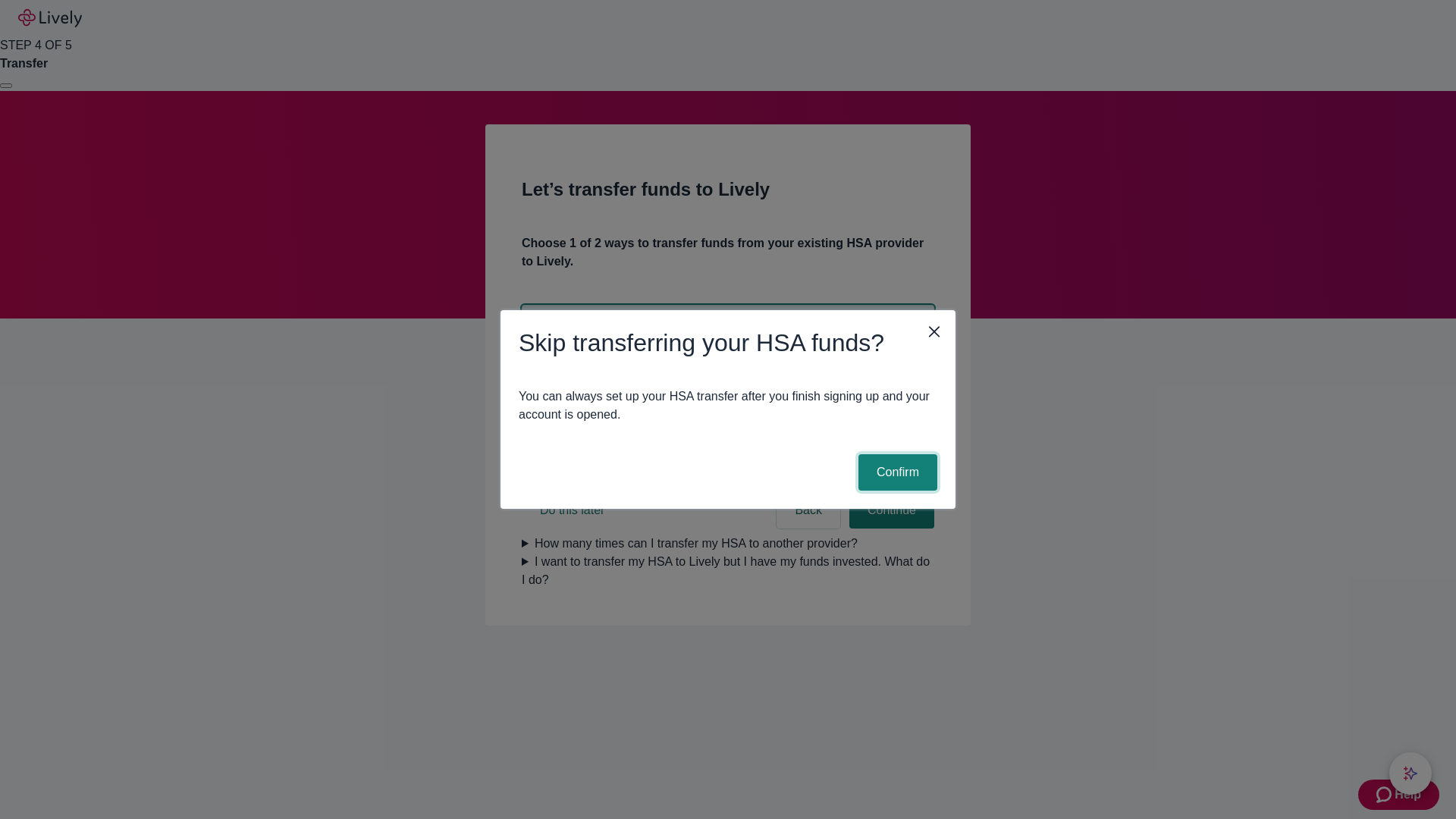
click at [896, 472] on button "Confirm" at bounding box center [898, 472] width 79 height 36
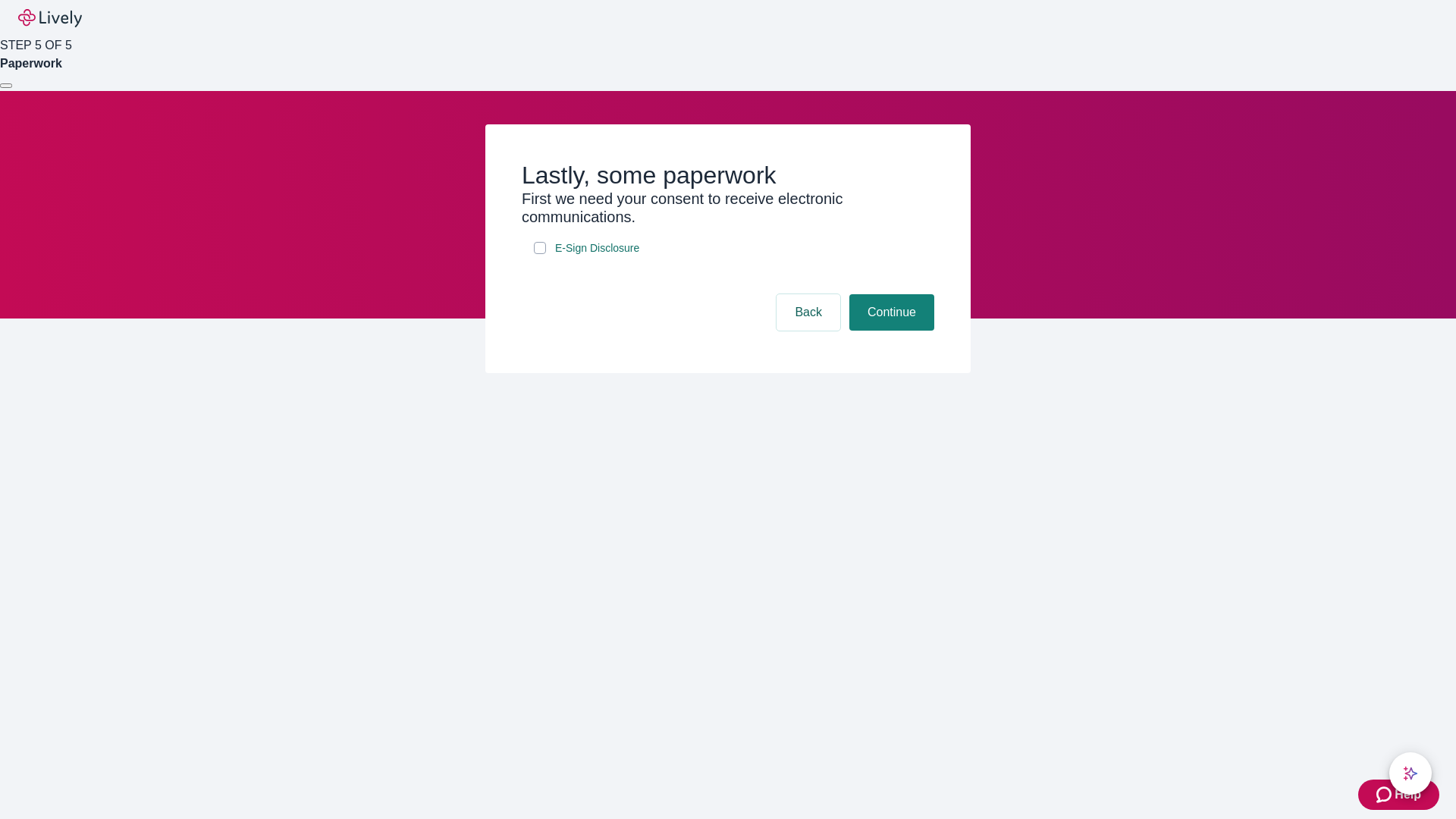
click at [540, 254] on input "E-Sign Disclosure" at bounding box center [540, 248] width 12 height 12
checkbox input "true"
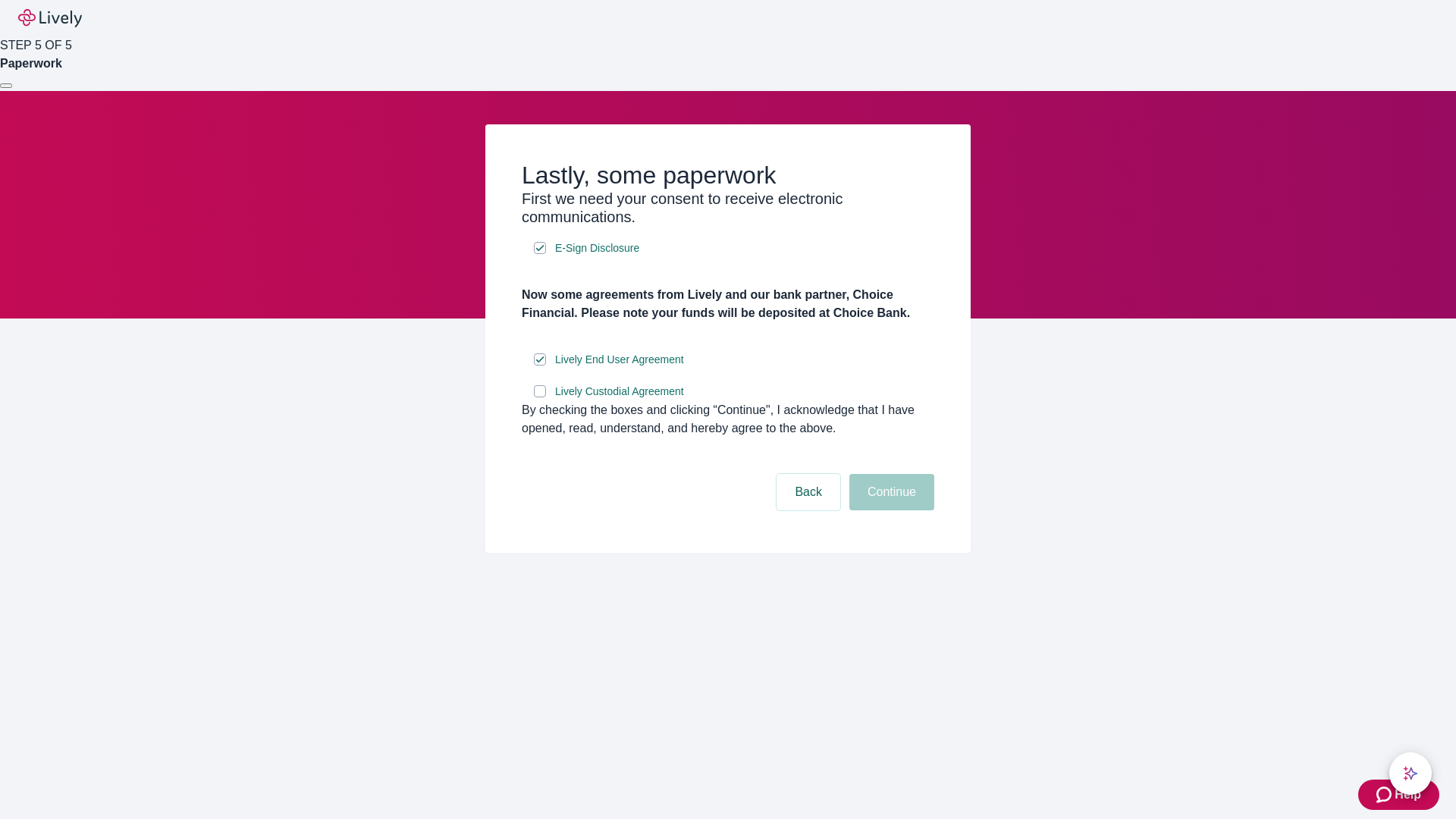
click at [540, 397] on input "Lively Custodial Agreement" at bounding box center [540, 391] width 12 height 12
checkbox input "true"
click at [890, 510] on button "Continue" at bounding box center [892, 492] width 85 height 36
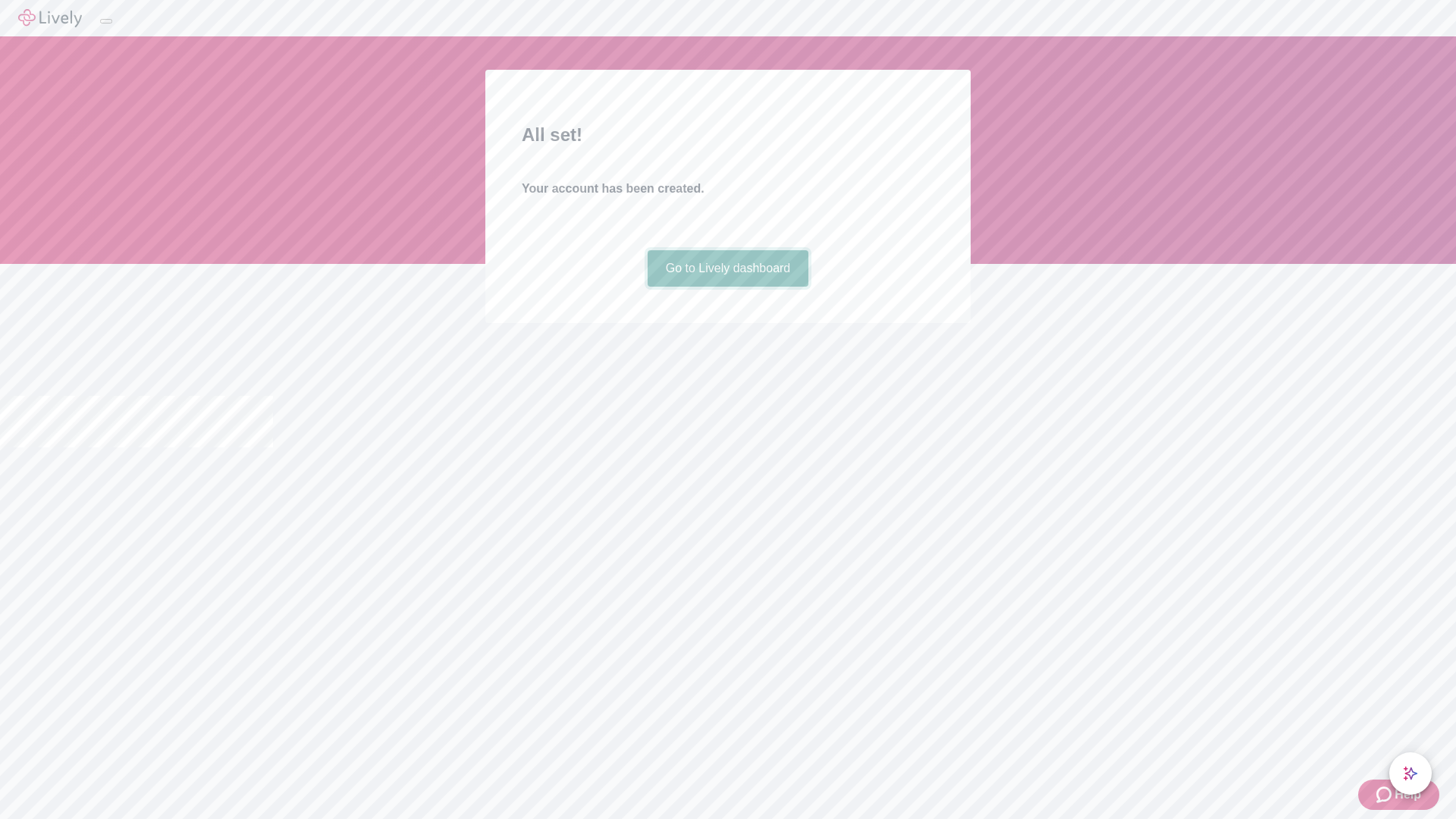
click at [728, 287] on link "Go to Lively dashboard" at bounding box center [728, 268] width 161 height 36
